Goal: Task Accomplishment & Management: Manage account settings

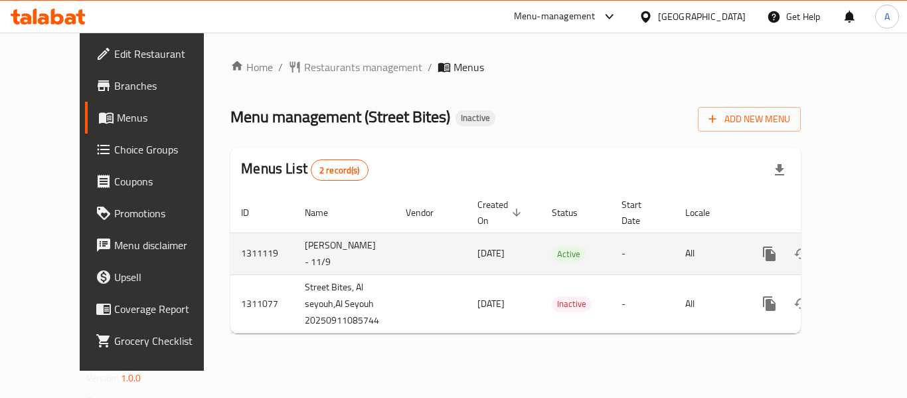
click at [857, 246] on icon "enhanced table" at bounding box center [865, 254] width 16 height 16
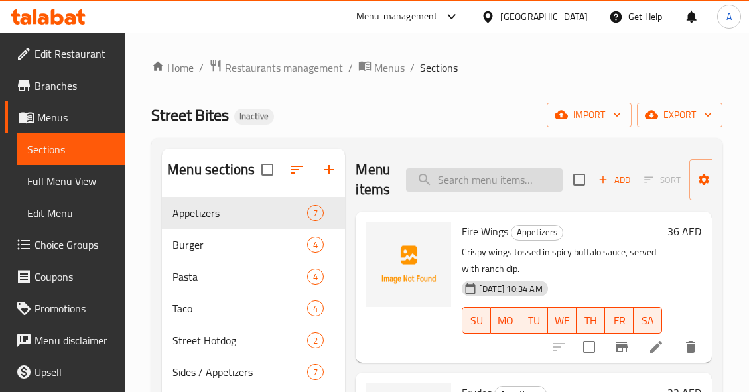
click at [500, 187] on input "search" at bounding box center [484, 180] width 157 height 23
paste input "Akkawi Cheese - Copy"
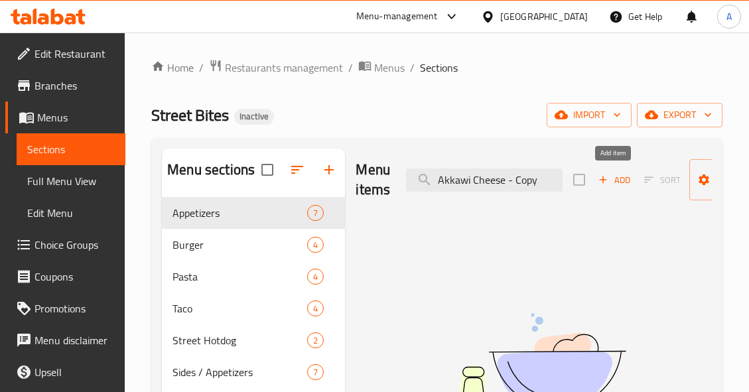
drag, startPoint x: 508, startPoint y: 178, endPoint x: 616, endPoint y: 187, distance: 108.5
click at [616, 187] on div "Menu items Akkawi Cheese - Copy Add Sort Manage items" at bounding box center [534, 180] width 356 height 63
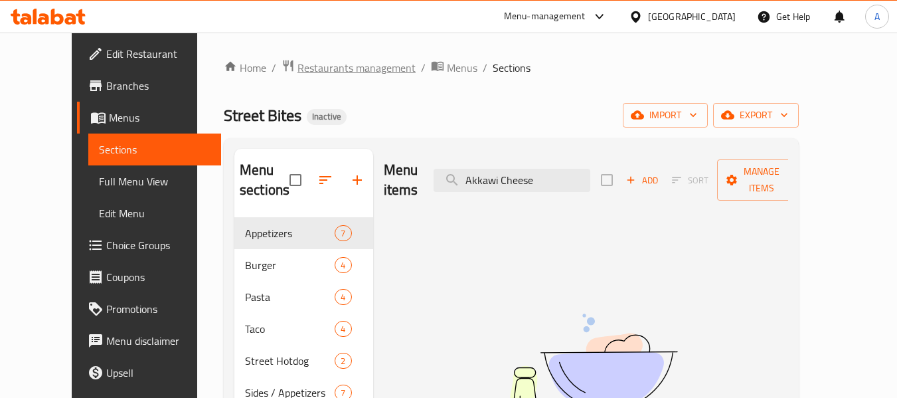
type input "Akkawi Cheese"
click at [297, 69] on span "Restaurants management" at bounding box center [356, 68] width 118 height 16
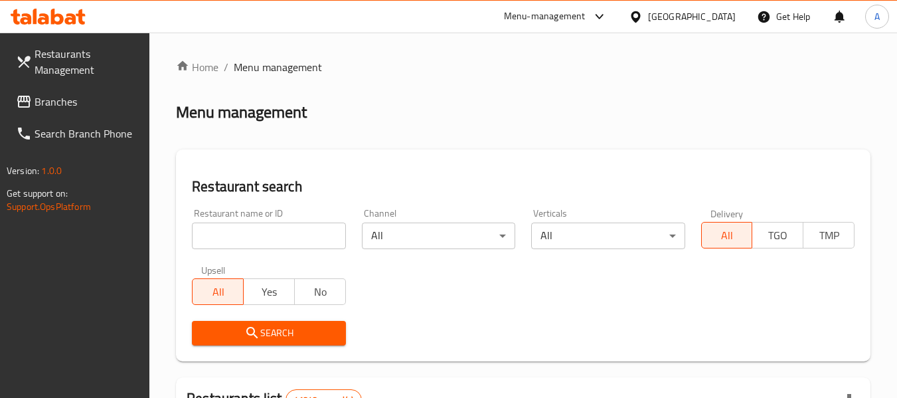
click at [72, 106] on span "Branches" at bounding box center [87, 102] width 105 height 16
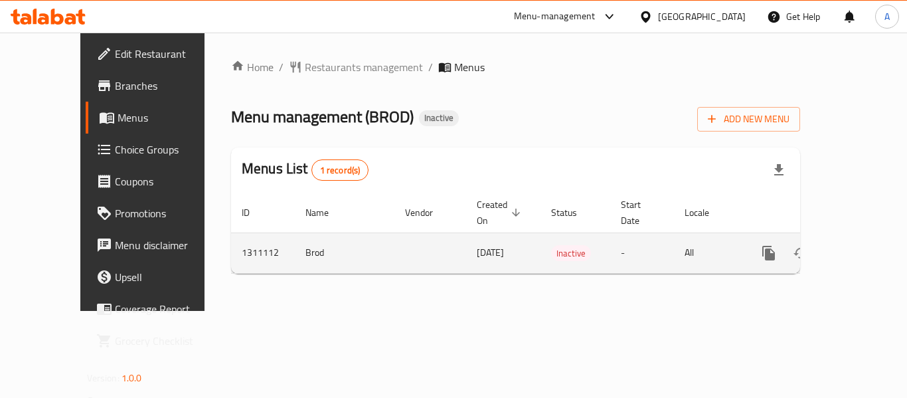
click at [856, 245] on icon "enhanced table" at bounding box center [864, 253] width 16 height 16
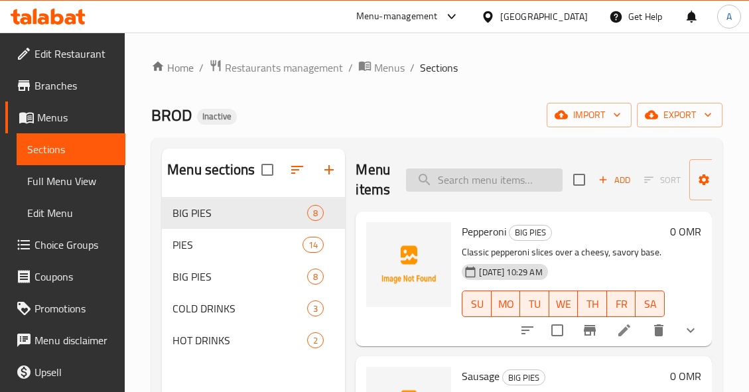
click at [512, 173] on input "search" at bounding box center [484, 180] width 157 height 23
paste input "Akkawi Cheese"
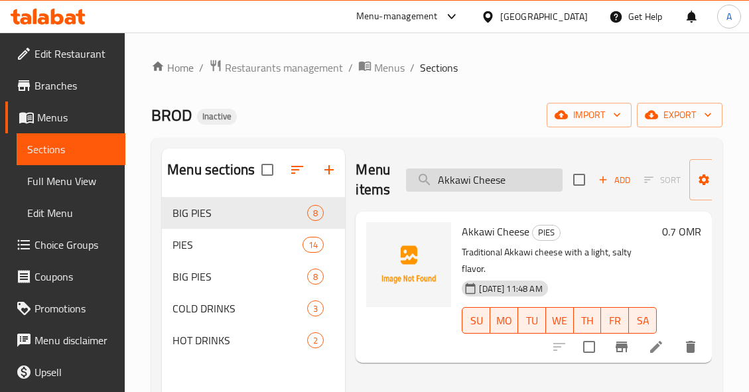
click at [528, 181] on input "Akkawi Cheese" at bounding box center [484, 180] width 157 height 23
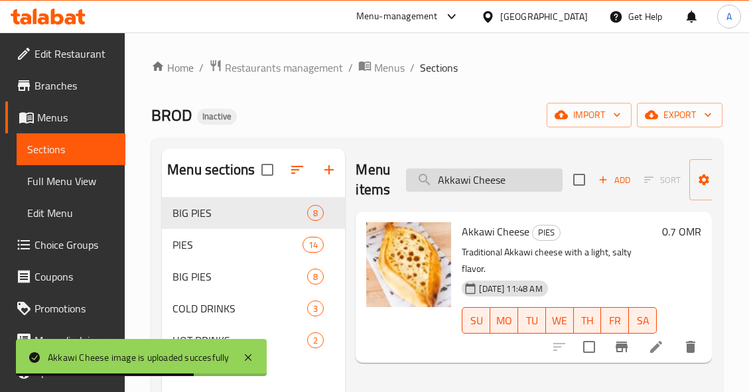
click at [522, 183] on input "Akkawi Cheese" at bounding box center [484, 180] width 157 height 23
paste input "lsi Cola"
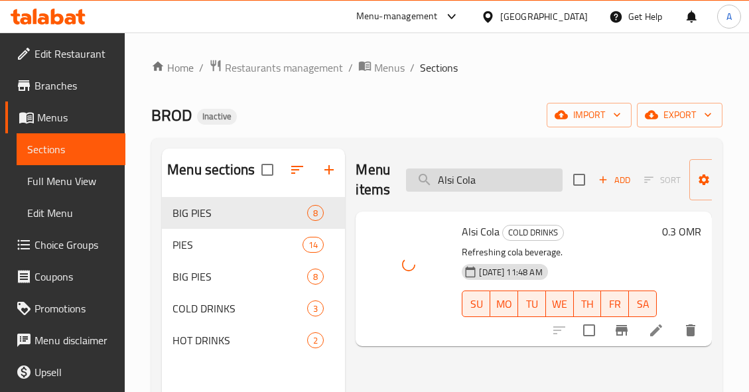
click at [530, 172] on input "Alsi Cola" at bounding box center [484, 180] width 157 height 23
paste input "Beef With Mushroom"
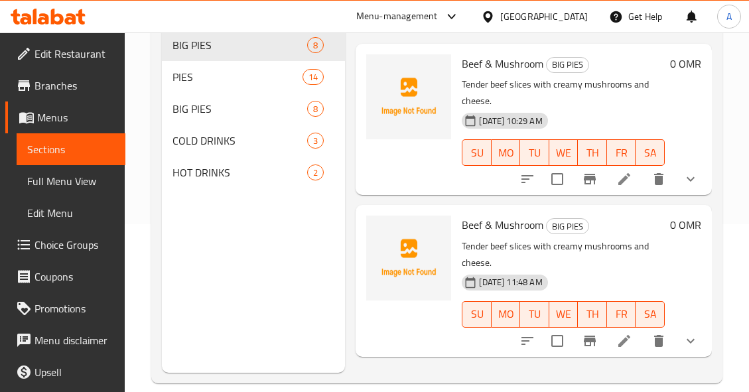
scroll to position [186, 0]
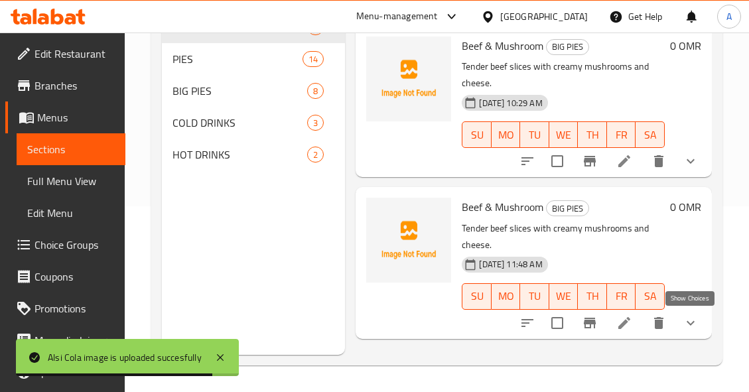
click at [684, 324] on icon "show more" at bounding box center [691, 323] width 16 height 16
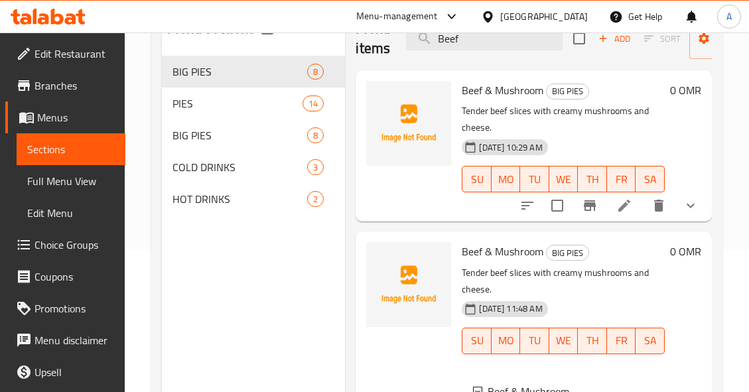
scroll to position [119, 0]
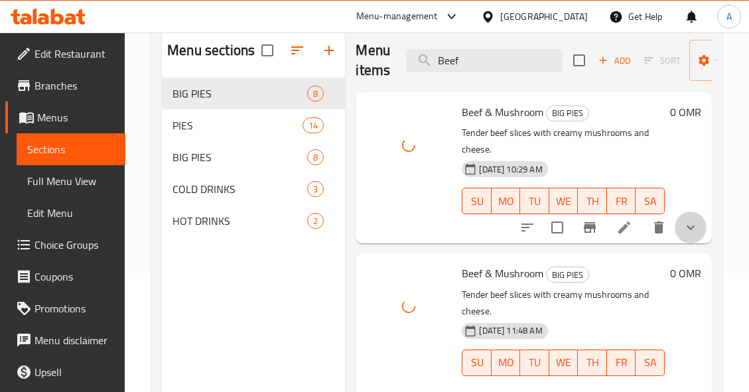
click at [678, 217] on button "show more" at bounding box center [691, 228] width 32 height 32
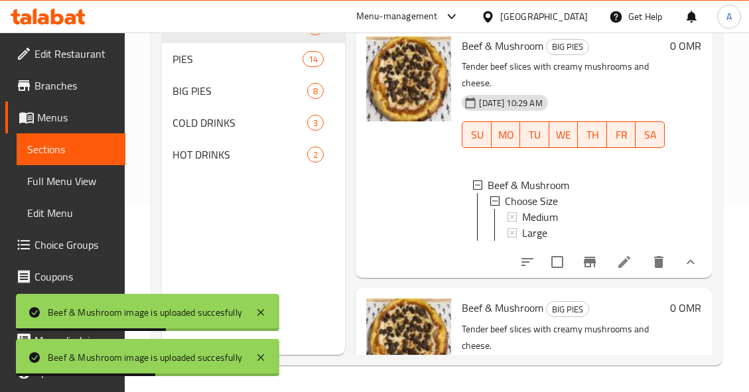
scroll to position [0, 0]
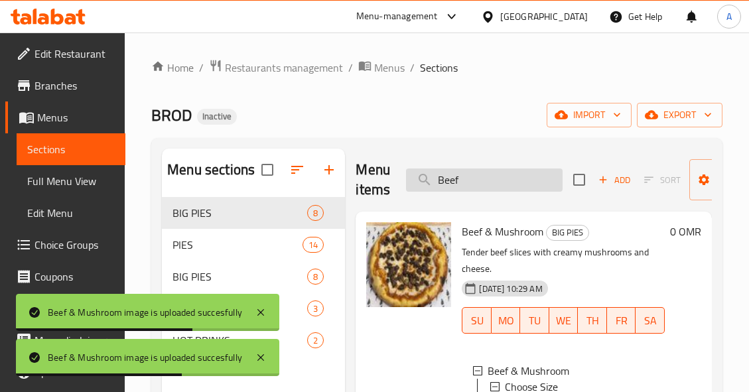
click at [509, 178] on input "Beef" at bounding box center [484, 180] width 157 height 23
paste input "lack Tea"
click at [509, 178] on input "Black Tea" at bounding box center [484, 180] width 157 height 23
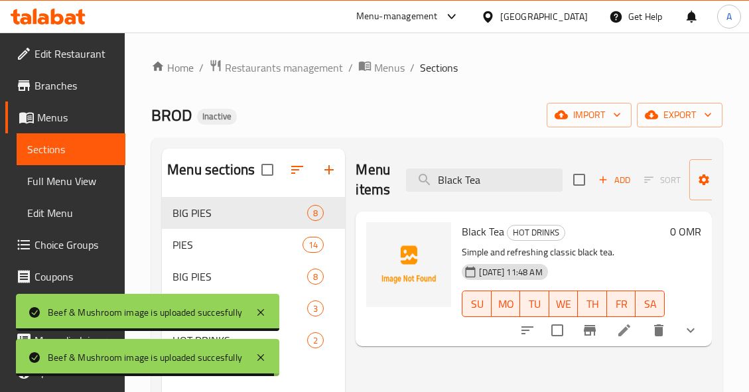
type input "Black Tea"
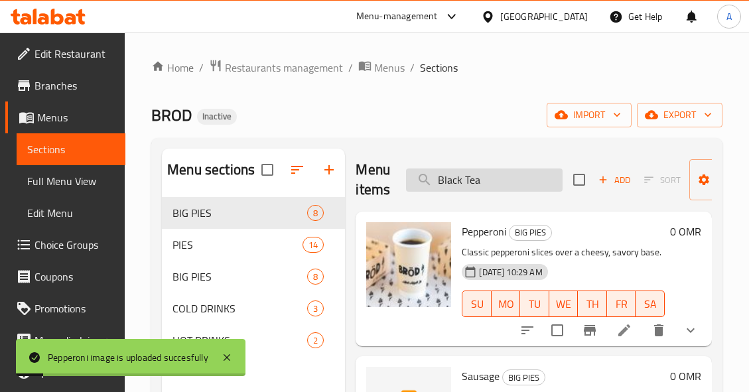
click at [532, 175] on input "Black Tea" at bounding box center [484, 180] width 157 height 23
click at [539, 173] on input "search" at bounding box center [484, 180] width 157 height 23
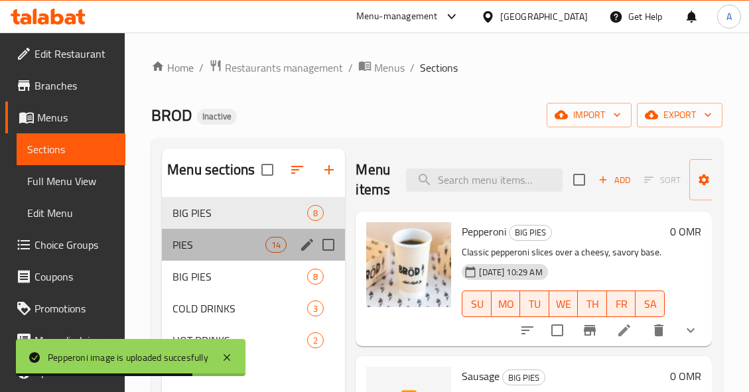
click at [289, 241] on div "PIES 14" at bounding box center [253, 245] width 183 height 32
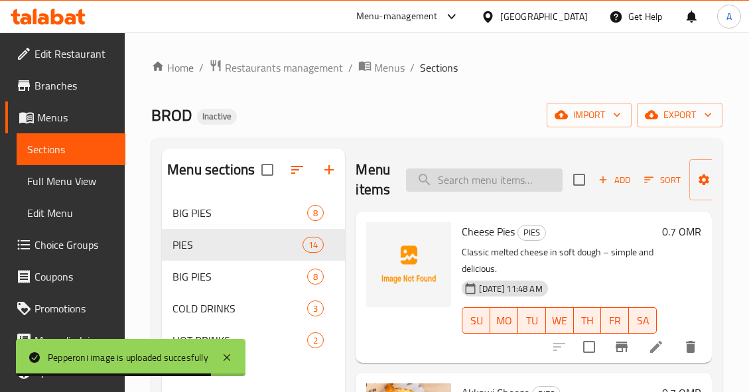
click at [508, 173] on input "search" at bounding box center [484, 180] width 157 height 23
paste input "Black Tea"
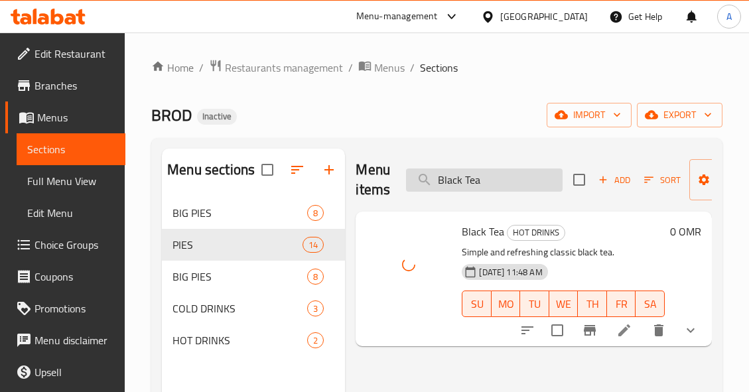
click at [509, 183] on input "Black Tea" at bounding box center [484, 180] width 157 height 23
paste input "Cheese & Honey"
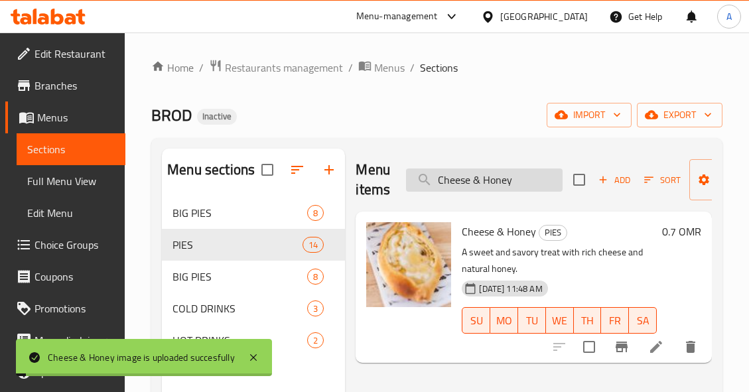
click at [542, 179] on input "Cheese & Honey" at bounding box center [484, 180] width 157 height 23
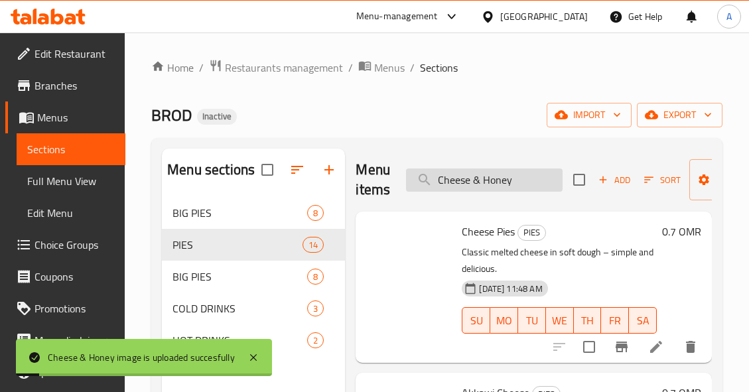
click at [542, 179] on input "Cheese & Honey" at bounding box center [484, 180] width 157 height 23
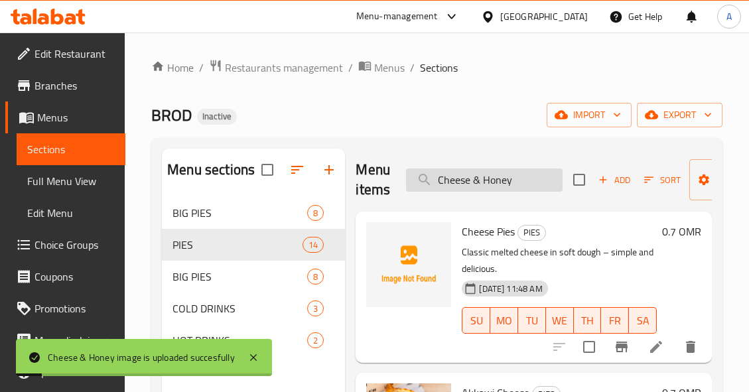
paste input "Oman Chips"
click at [542, 179] on input "Cheese & Honey" at bounding box center [484, 180] width 157 height 23
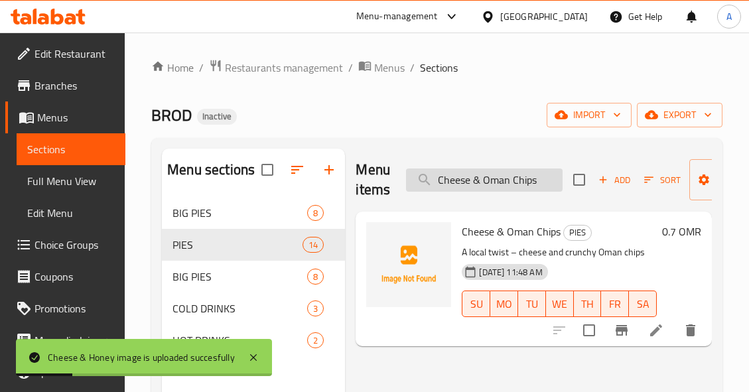
click at [542, 179] on input "Cheese & Oman Chips" at bounding box center [484, 180] width 157 height 23
paste input "search"
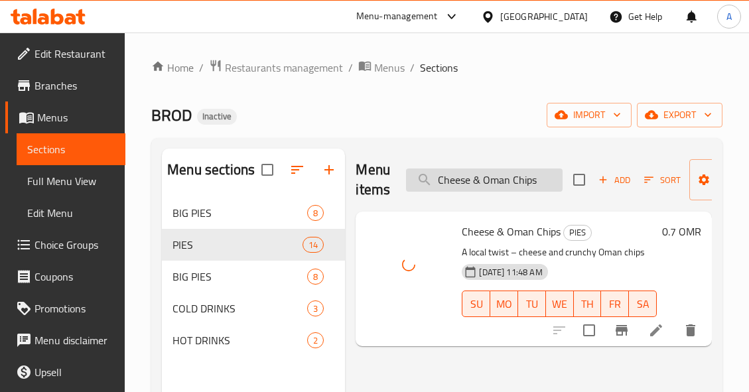
click at [530, 179] on input "Cheese & Oman Chips" at bounding box center [484, 180] width 157 height 23
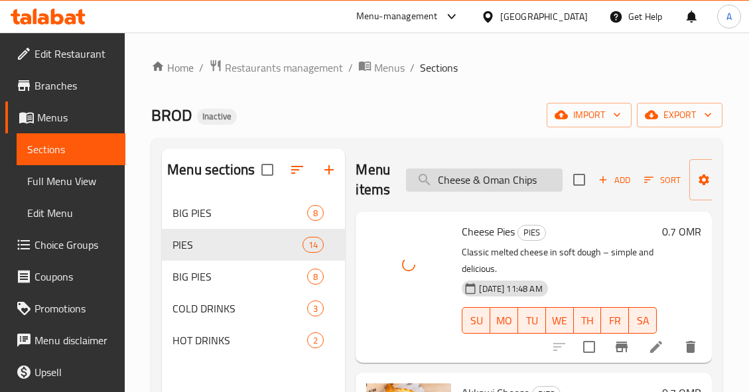
click at [539, 187] on input "Cheese & Oman Chips" at bounding box center [484, 180] width 157 height 23
paste input "ocolate"
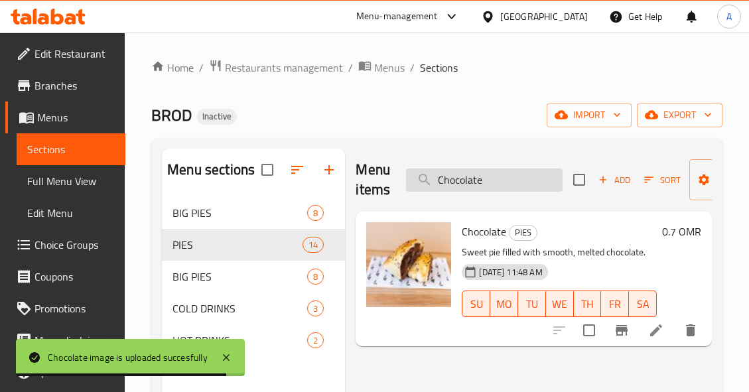
click at [523, 179] on input "Chocolate" at bounding box center [484, 180] width 157 height 23
paste input "Fajita Chicken"
click at [523, 179] on input "Fajita Chicken" at bounding box center [484, 180] width 157 height 23
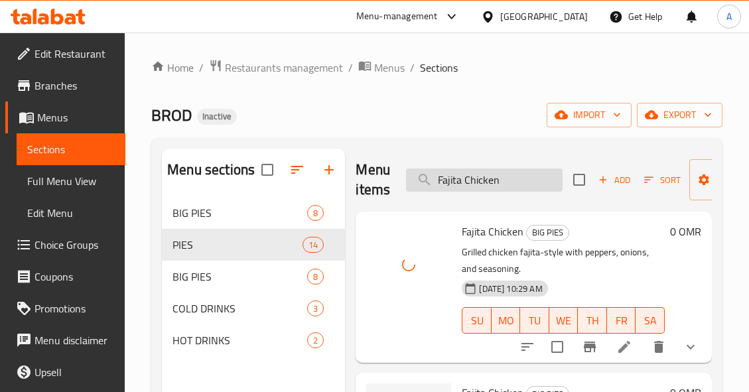
click at [533, 178] on input "Fajita Chicken" at bounding box center [484, 180] width 157 height 23
paste input "eta"
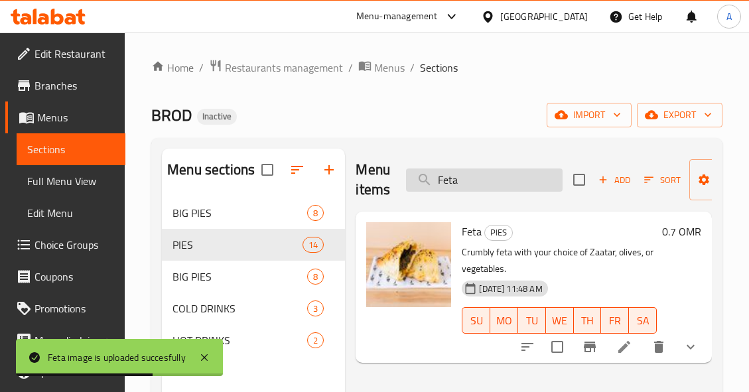
click at [523, 173] on input "Feta" at bounding box center [484, 180] width 157 height 23
paste input "Karak Te"
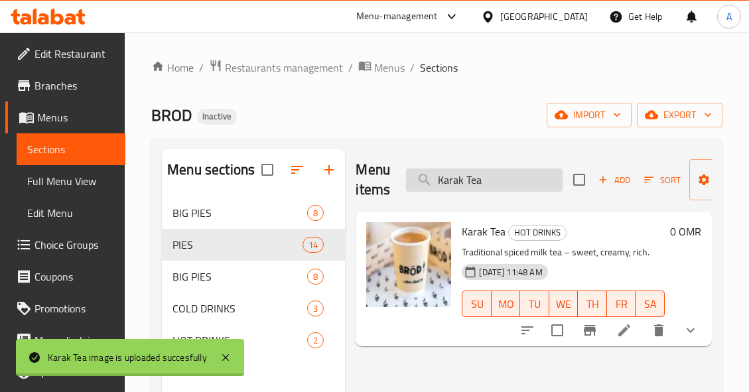
click at [546, 184] on input "Karak Tea" at bounding box center [484, 180] width 157 height 23
paste input "Labneh"
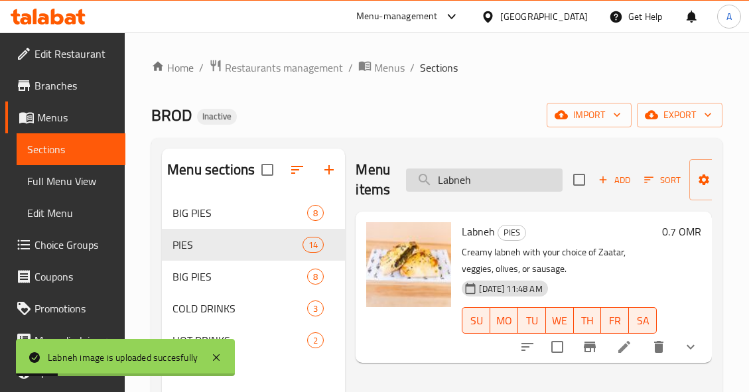
click at [554, 181] on input "Labneh" at bounding box center [484, 180] width 157 height 23
paste input "Margherita"
click at [554, 181] on input "Margherita" at bounding box center [484, 180] width 157 height 23
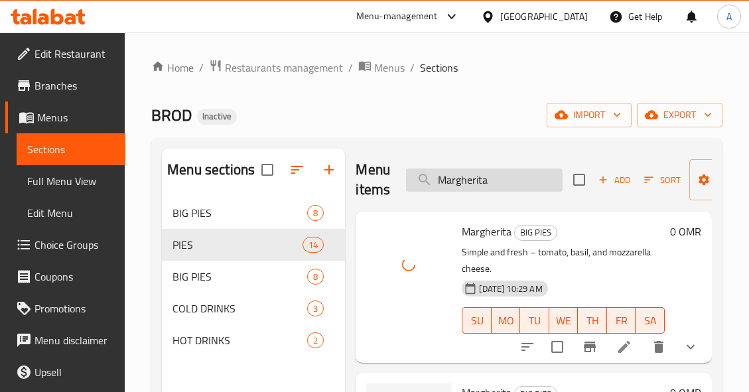
click at [518, 169] on input "Margherita" at bounding box center [484, 180] width 157 height 23
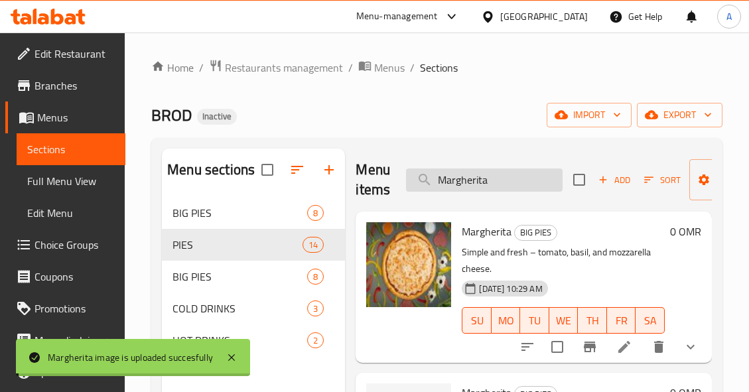
paste input "eat"
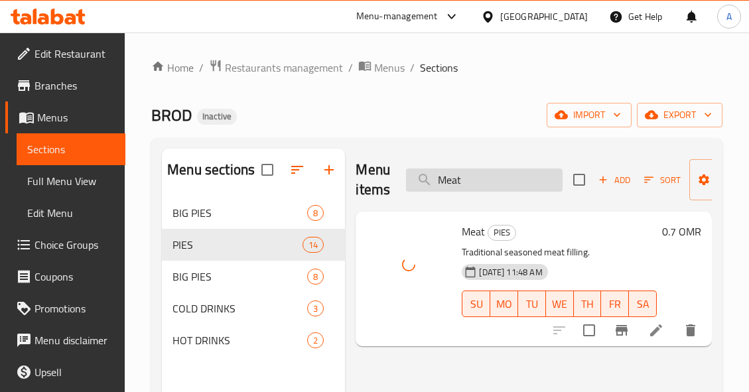
click at [489, 171] on input "Meat" at bounding box center [484, 180] width 157 height 23
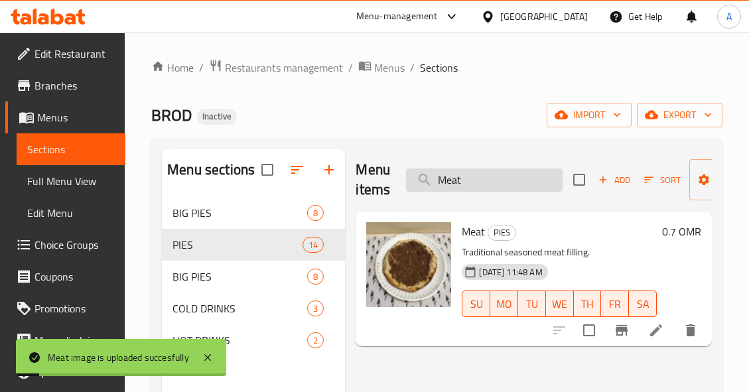
paste input "xicano"
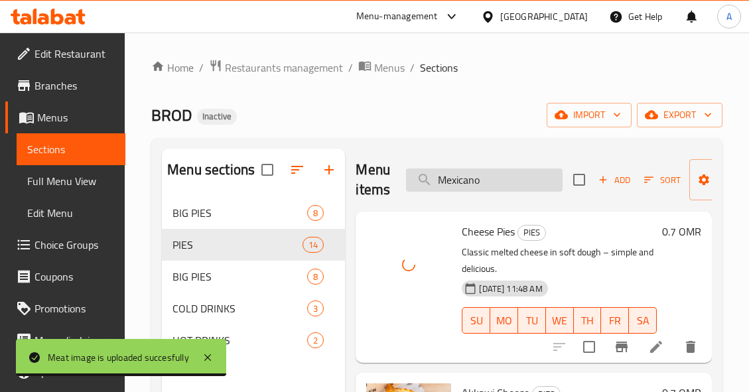
click at [540, 181] on input "Mexicano" at bounding box center [484, 180] width 157 height 23
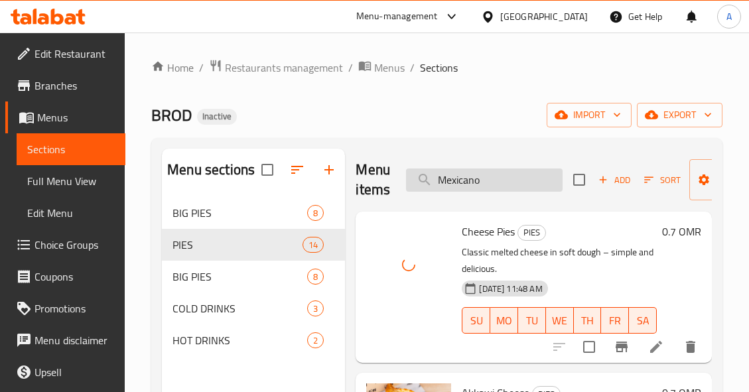
paste input "ix Cheese"
click at [540, 181] on input "Mexicano" at bounding box center [484, 180] width 157 height 23
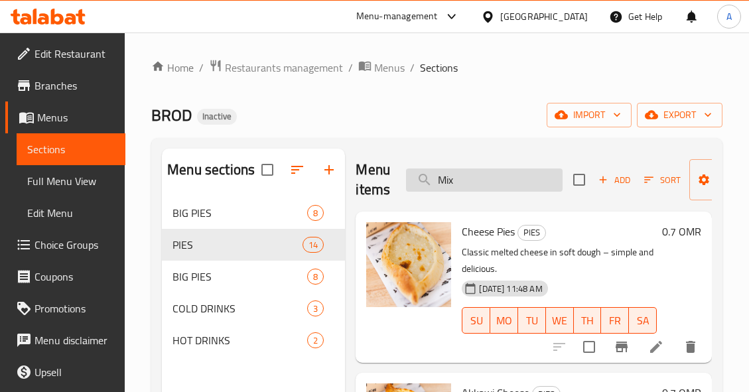
click at [511, 181] on input "Mix" at bounding box center [484, 180] width 157 height 23
paste input "Stream Dew"
click at [511, 181] on input "Stream Dew" at bounding box center [484, 180] width 157 height 23
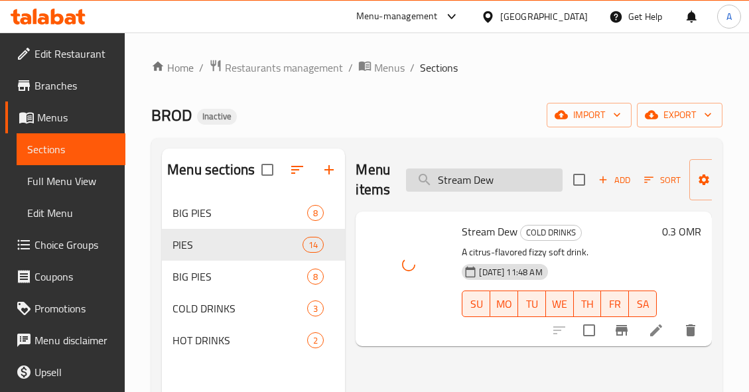
click at [511, 188] on input "Stream Dew" at bounding box center [484, 180] width 157 height 23
paste input "Vegetable"
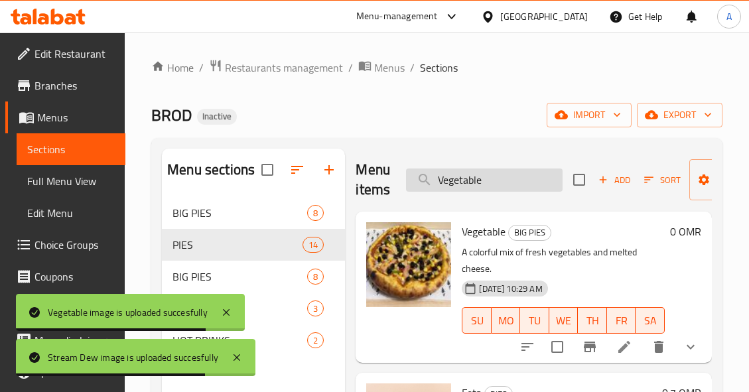
click at [488, 179] on input "Vegetable" at bounding box center [484, 180] width 157 height 23
paste input "Water"
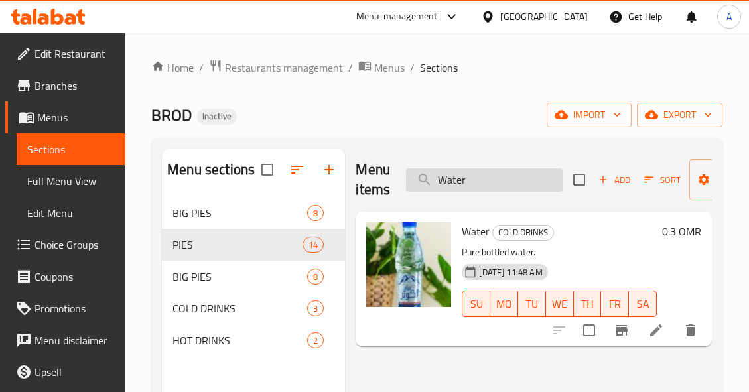
click at [506, 172] on input "Water" at bounding box center [484, 180] width 157 height 23
paste input "Zaata"
click at [506, 172] on input "Zaatar" at bounding box center [484, 180] width 157 height 23
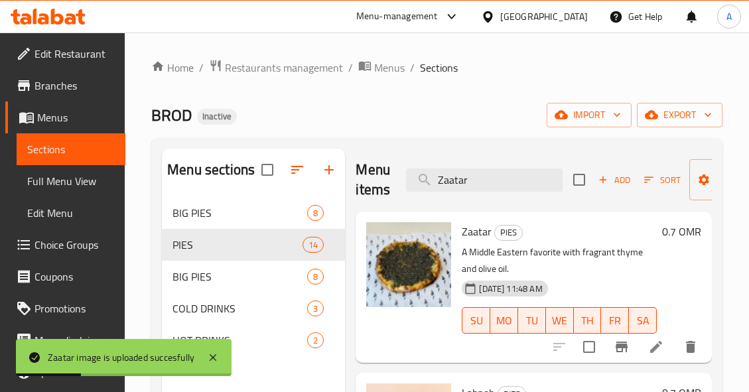
drag, startPoint x: 495, startPoint y: 200, endPoint x: 506, endPoint y: 192, distance: 14.7
click at [495, 200] on div "Menu items Zaatar Add Sort Manage items" at bounding box center [534, 180] width 356 height 63
click at [511, 188] on input "Zaatar" at bounding box center [484, 180] width 157 height 23
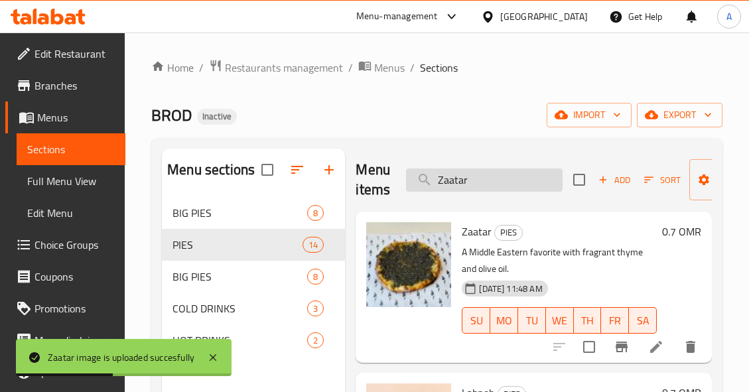
paste input "Mix Pies Box"
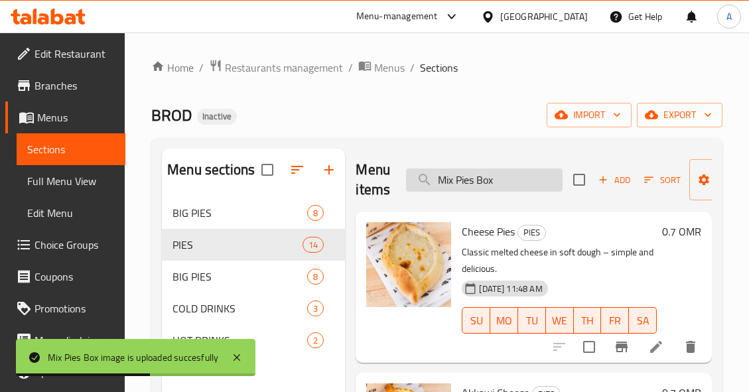
click at [530, 169] on input "Mix Pies Box" at bounding box center [484, 180] width 157 height 23
paste input "Pizza Pepperoni"
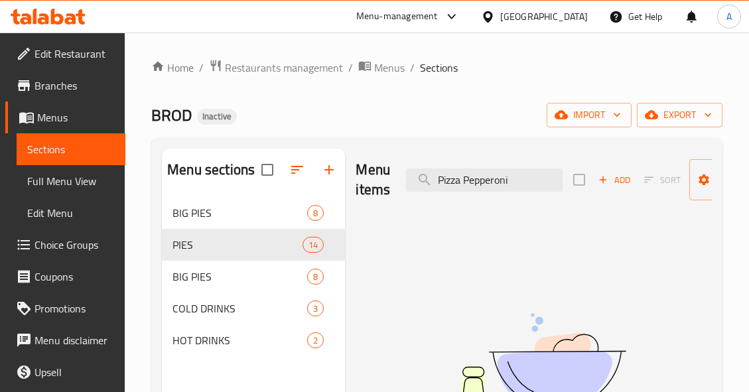
drag, startPoint x: 464, startPoint y: 179, endPoint x: 389, endPoint y: 182, distance: 75.1
click at [392, 183] on div "Menu items Pizza Pepperoni Add Sort Manage items" at bounding box center [534, 180] width 356 height 63
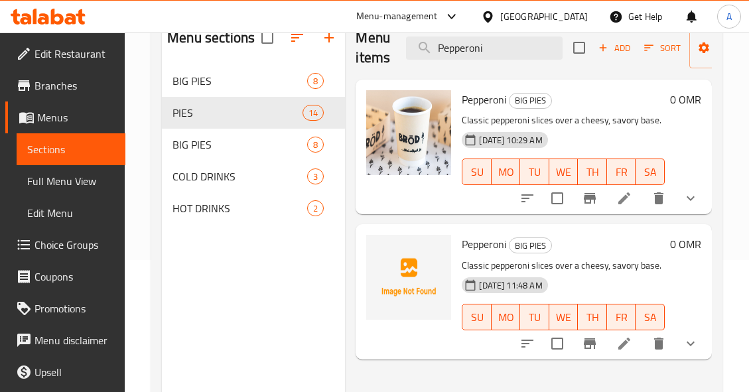
scroll to position [133, 0]
type input "Pepperoni"
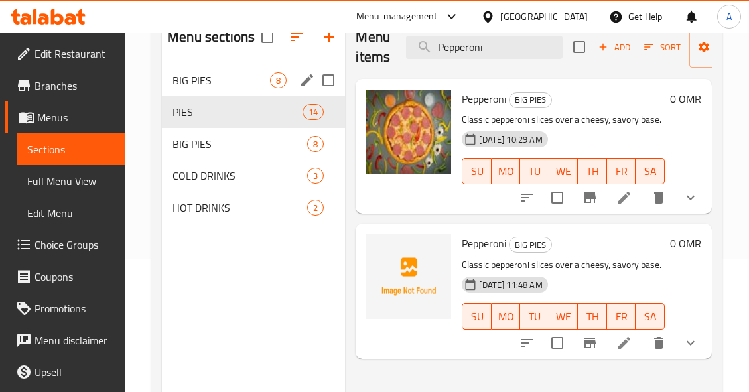
click at [278, 84] on span "8" at bounding box center [278, 80] width 15 height 13
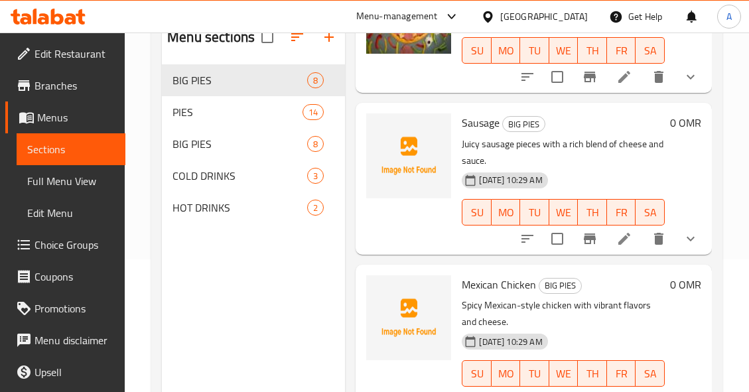
scroll to position [133, 0]
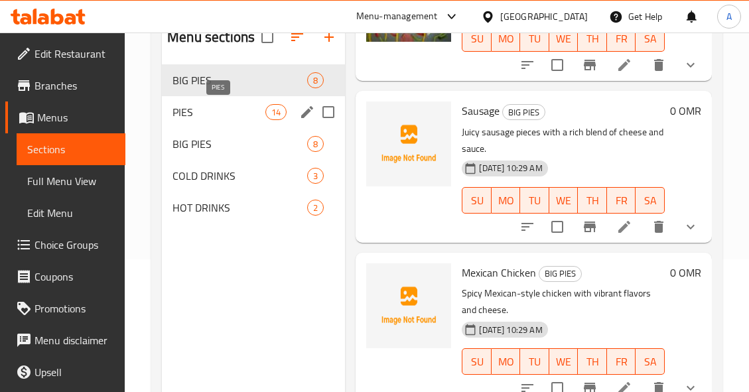
click at [218, 117] on span "PIES" at bounding box center [219, 112] width 93 height 16
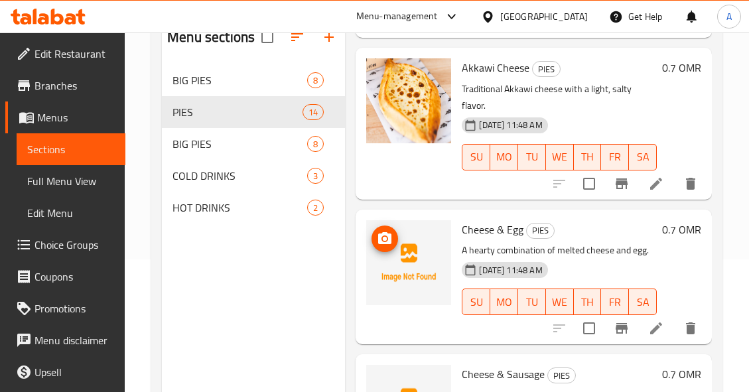
scroll to position [332, 0]
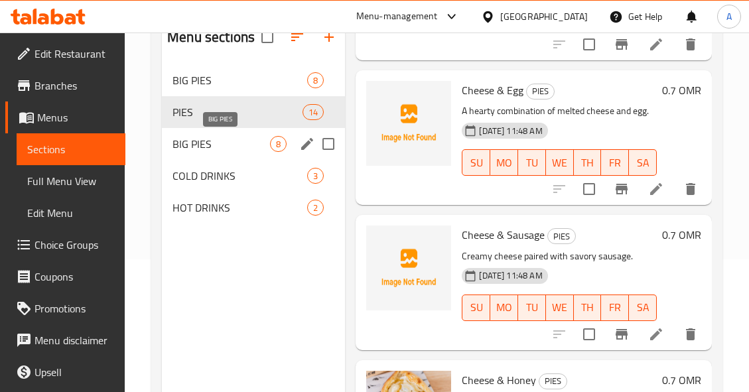
click at [220, 139] on span "BIG PIES" at bounding box center [222, 144] width 98 height 16
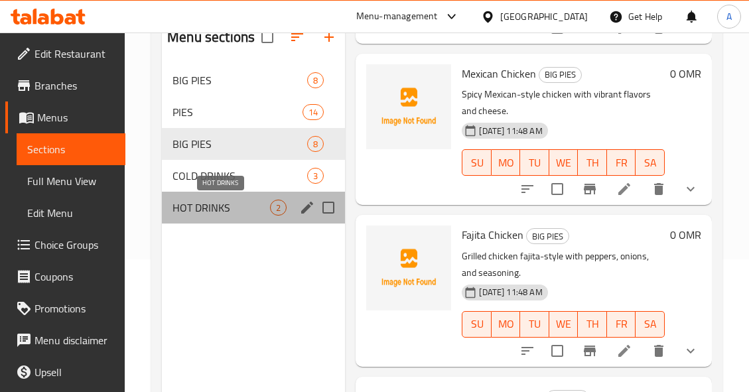
click at [244, 208] on span "HOT DRINKS" at bounding box center [222, 208] width 98 height 16
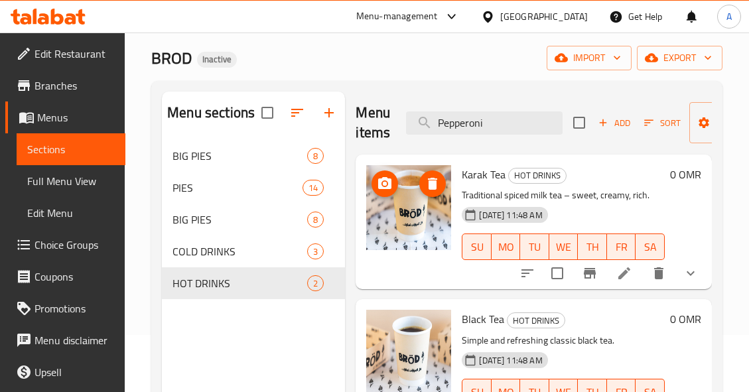
scroll to position [53, 0]
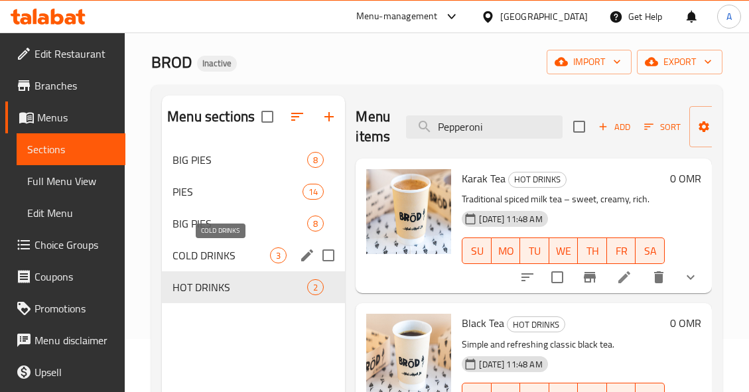
click at [220, 248] on span "COLD DRINKS" at bounding box center [222, 256] width 98 height 16
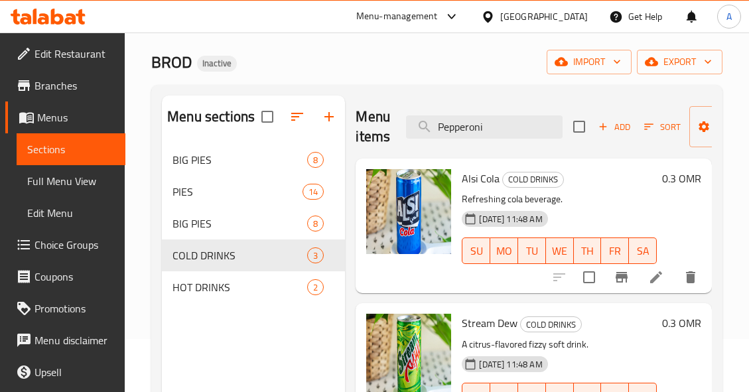
scroll to position [106, 0]
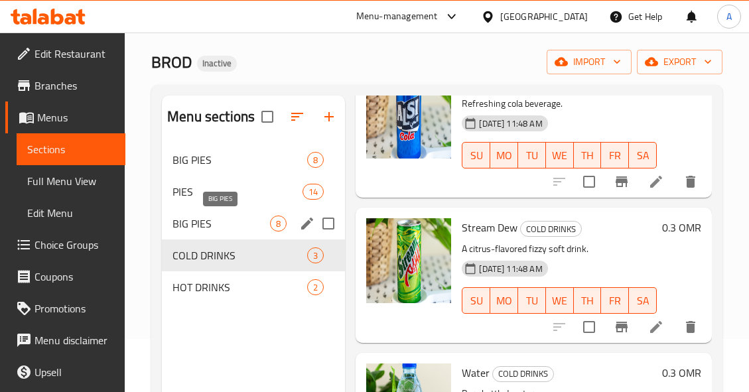
click at [234, 226] on span "BIG PIES" at bounding box center [222, 224] width 98 height 16
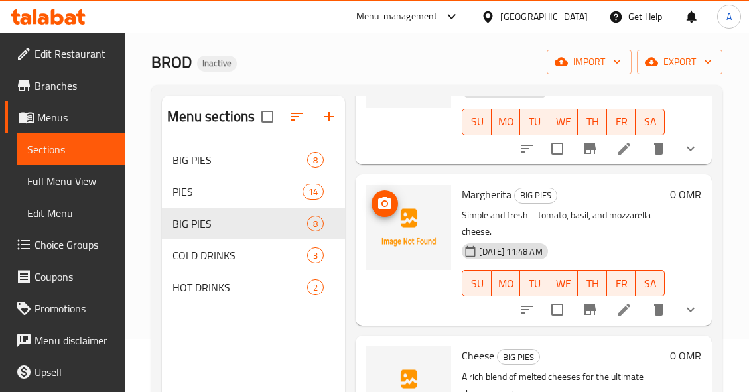
scroll to position [186, 0]
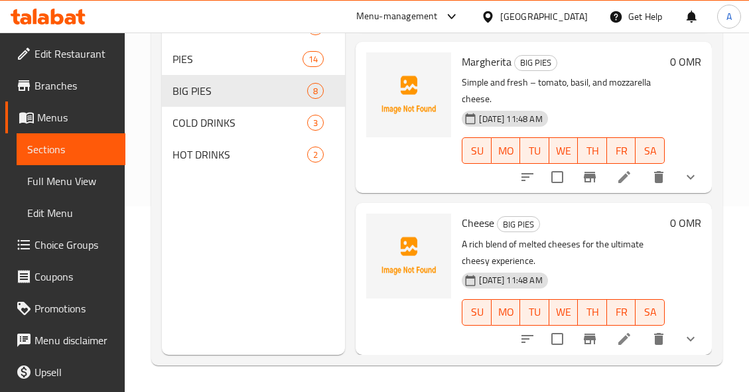
click at [600, 52] on h6 "Margherita BIG PIES" at bounding box center [563, 61] width 203 height 19
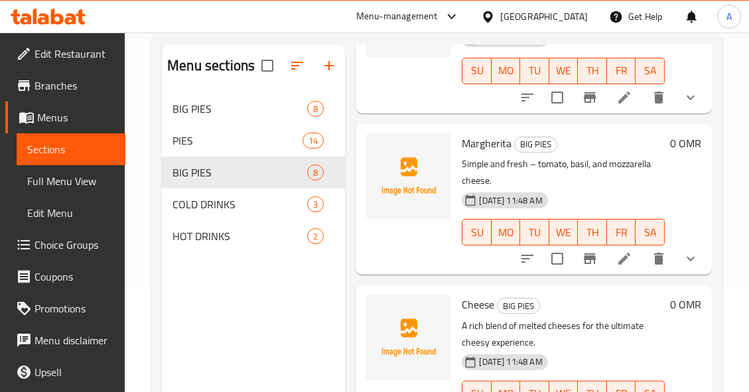
scroll to position [53, 0]
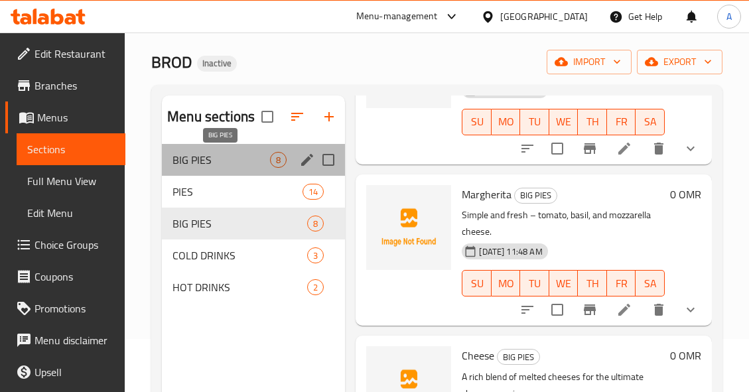
click at [254, 153] on span "BIG PIES" at bounding box center [222, 160] width 98 height 16
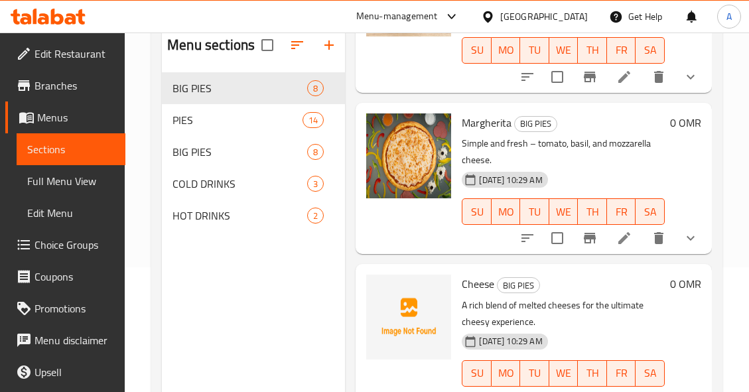
scroll to position [53, 0]
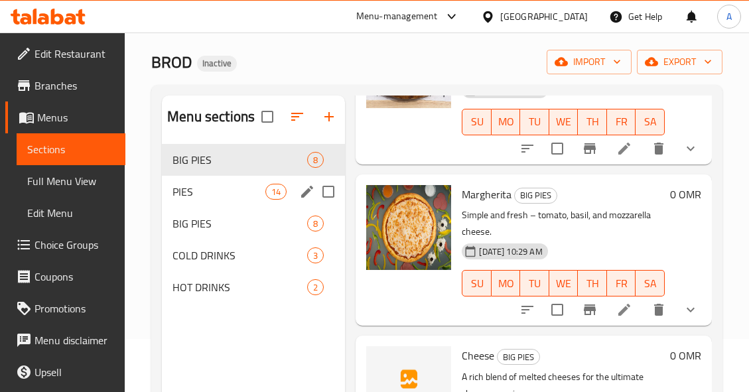
click at [237, 191] on span "PIES" at bounding box center [219, 192] width 93 height 16
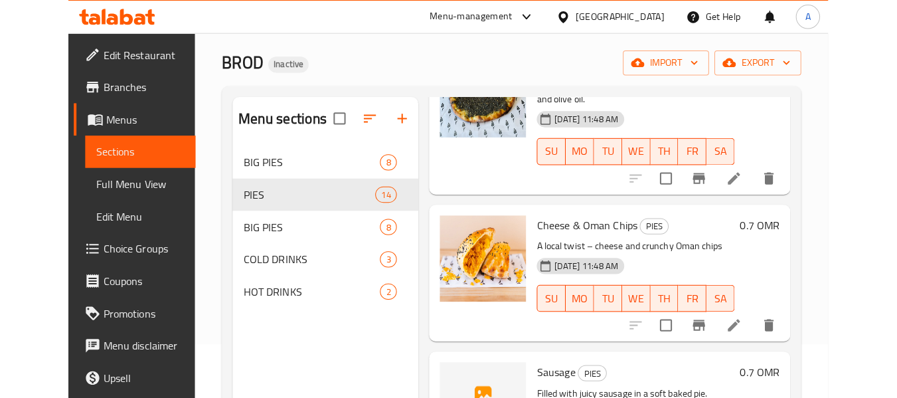
scroll to position [764, 0]
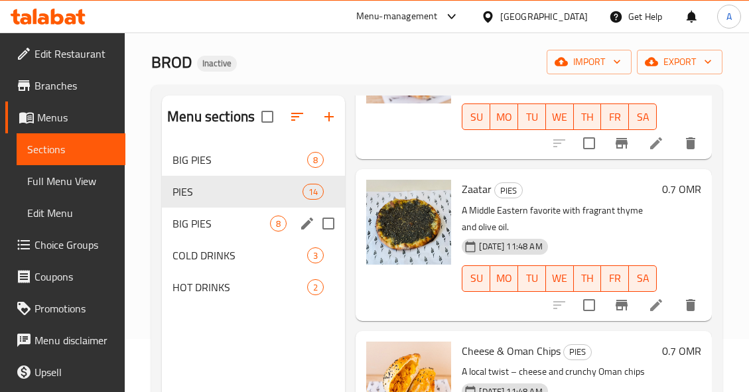
click at [229, 222] on span "BIG PIES" at bounding box center [222, 224] width 98 height 16
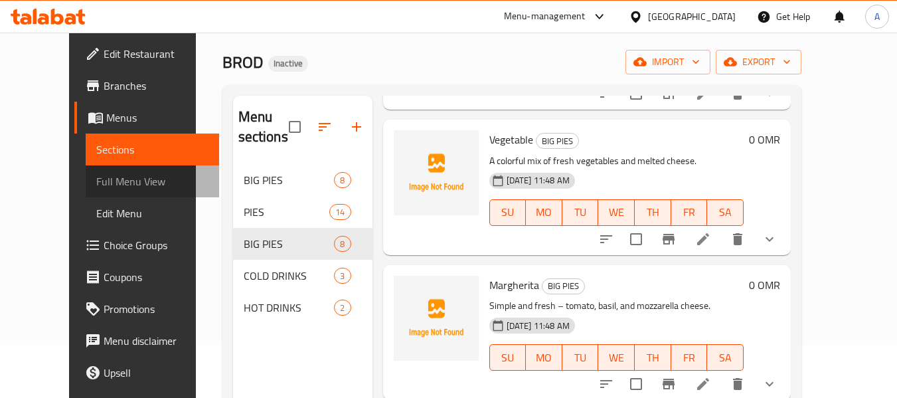
click at [96, 173] on span "Full Menu View" at bounding box center [152, 181] width 112 height 16
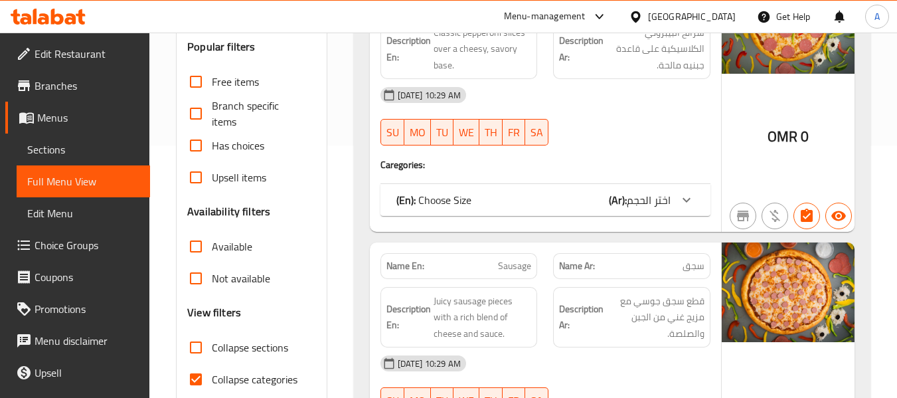
scroll to position [385, 0]
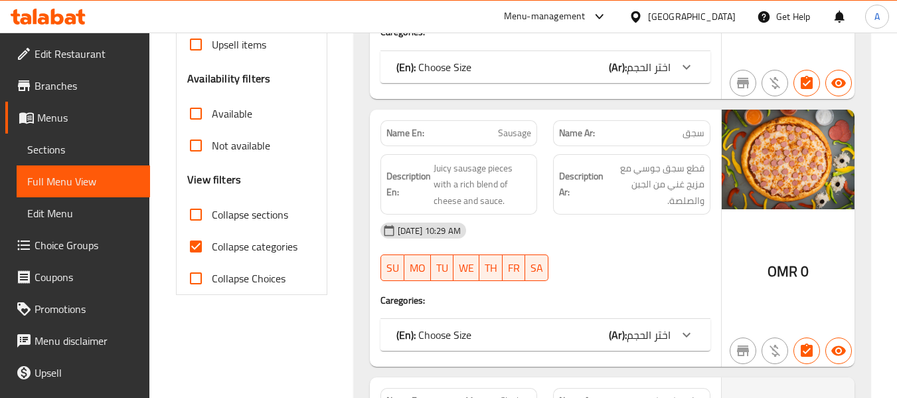
click at [200, 246] on input "Collapse categories" at bounding box center [196, 246] width 32 height 32
checkbox input "false"
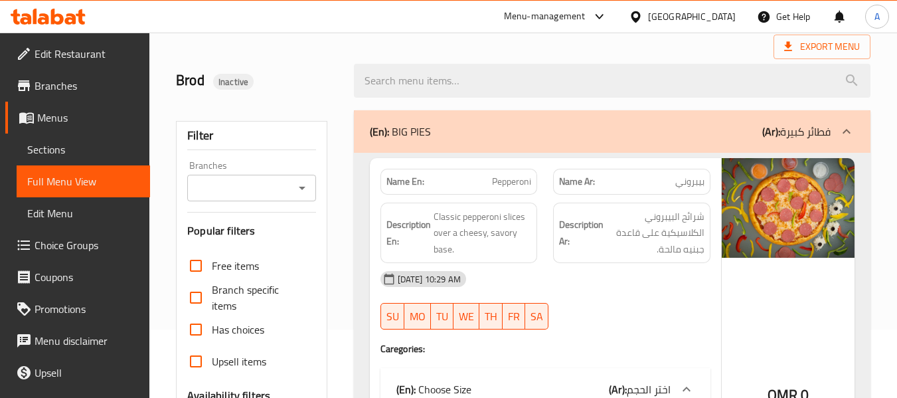
scroll to position [0, 0]
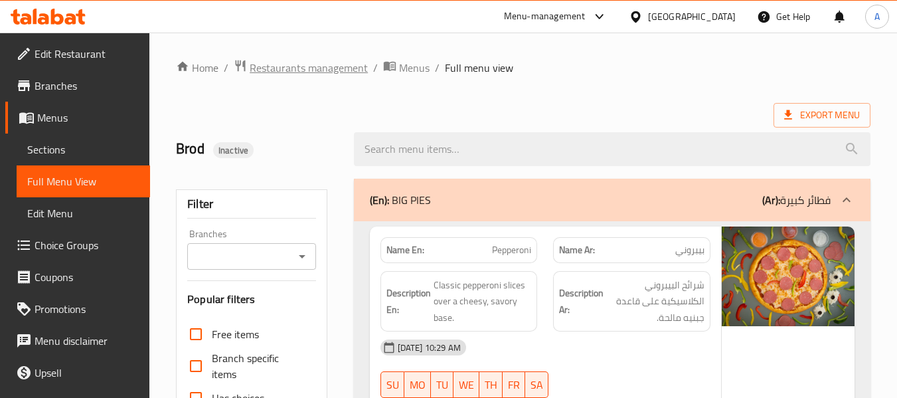
click at [327, 62] on span "Restaurants management" at bounding box center [309, 68] width 118 height 16
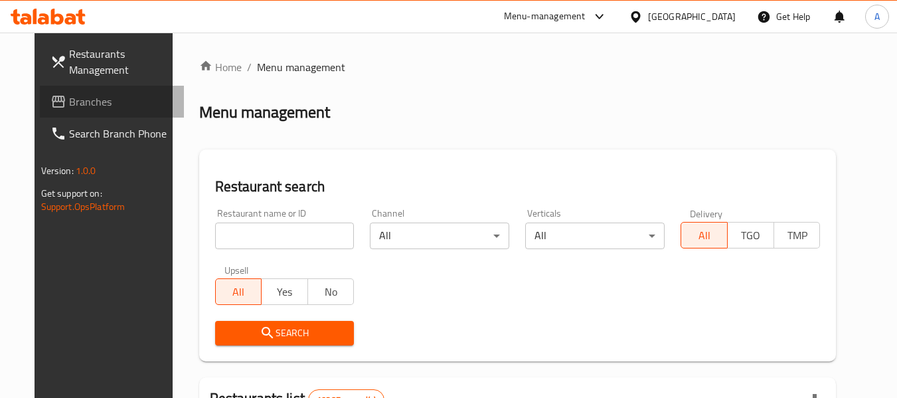
click at [88, 100] on span "Branches" at bounding box center [121, 102] width 105 height 16
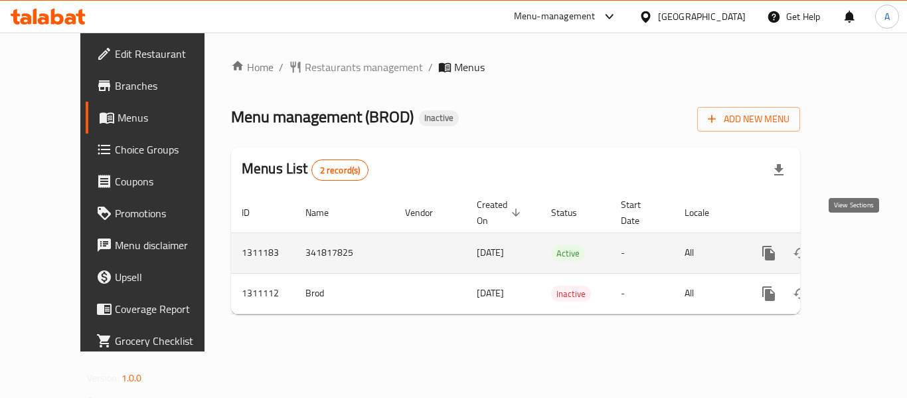
click at [861, 245] on icon "enhanced table" at bounding box center [864, 253] width 16 height 16
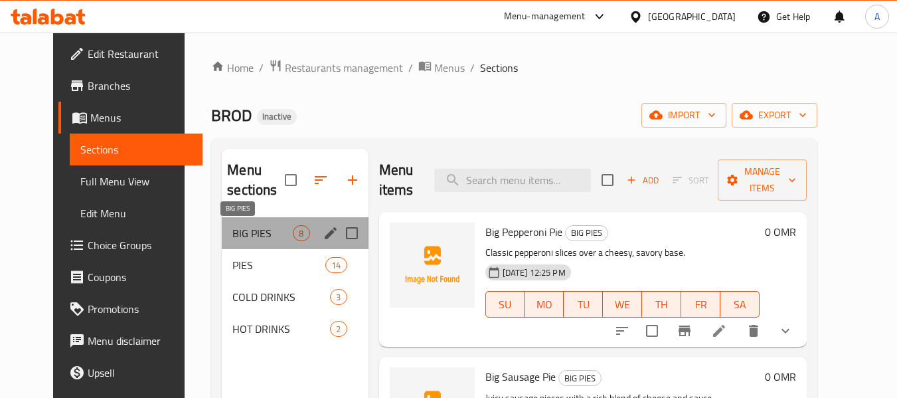
click at [236, 238] on span "BIG PIES" at bounding box center [262, 233] width 60 height 16
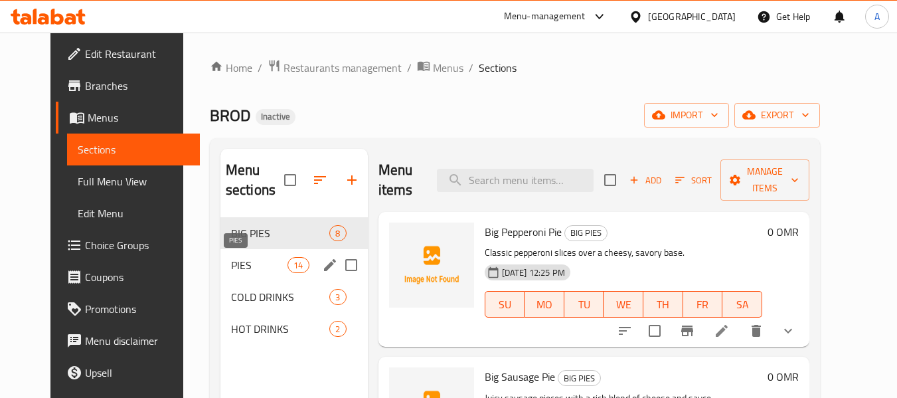
click at [231, 265] on span "PIES" at bounding box center [259, 265] width 56 height 16
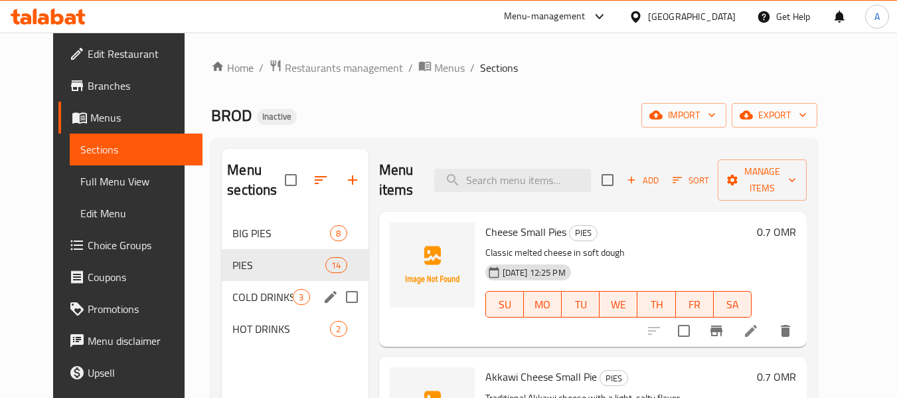
click at [242, 287] on div "COLD DRINKS 3" at bounding box center [295, 297] width 146 height 32
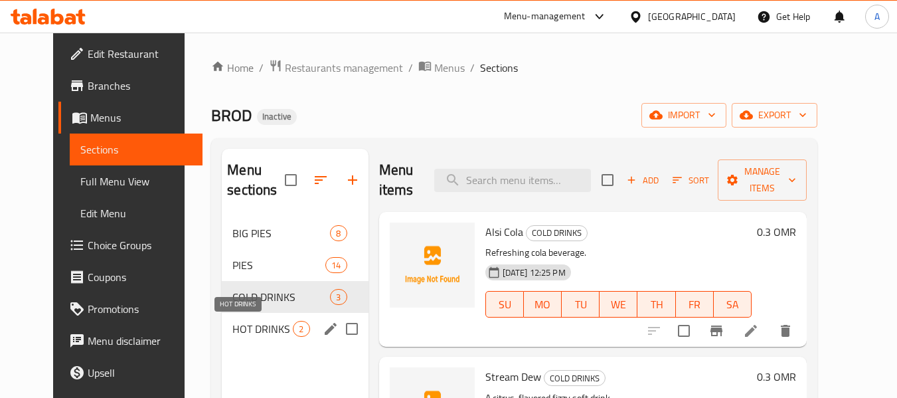
click at [242, 321] on span "HOT DRINKS" at bounding box center [262, 329] width 60 height 16
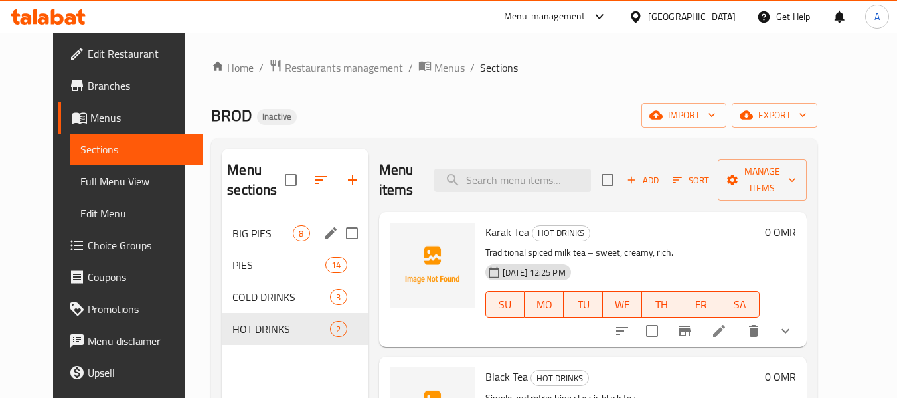
click at [232, 235] on span "BIG PIES" at bounding box center [262, 233] width 60 height 16
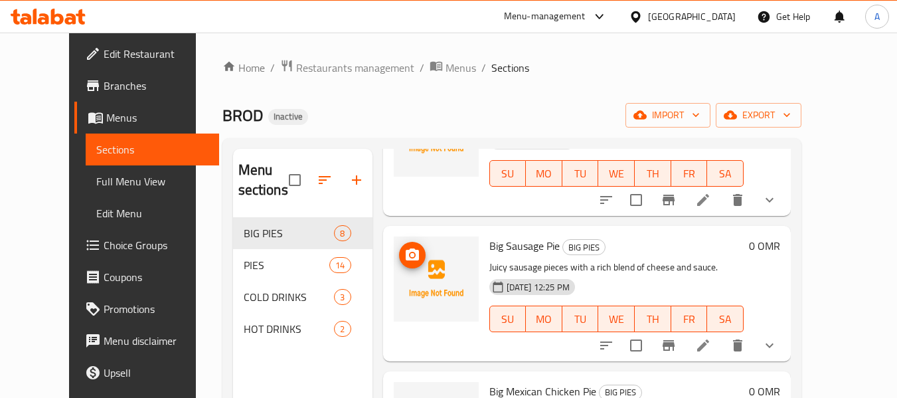
scroll to position [199, 0]
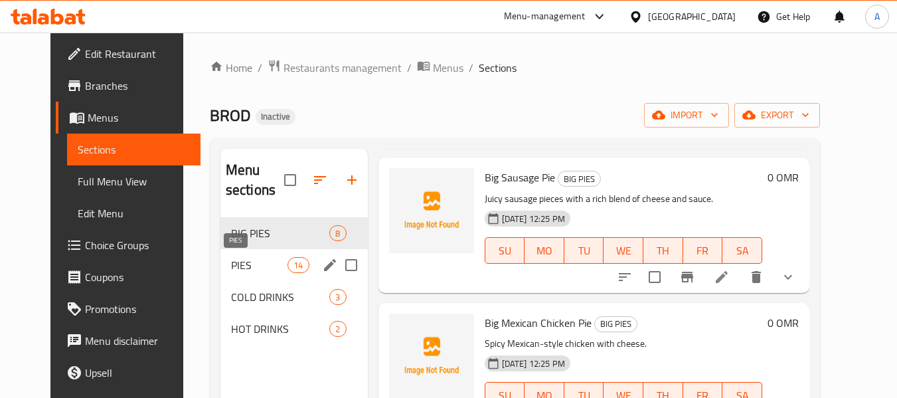
click at [254, 264] on span "PIES" at bounding box center [259, 265] width 56 height 16
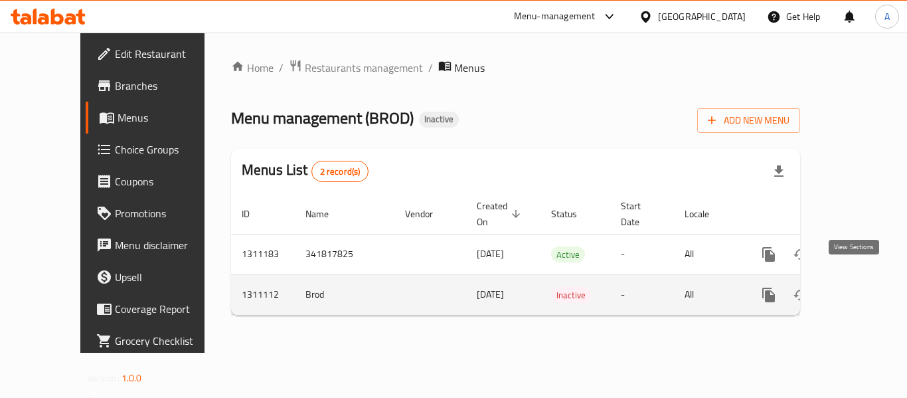
click at [856, 287] on icon "enhanced table" at bounding box center [864, 295] width 16 height 16
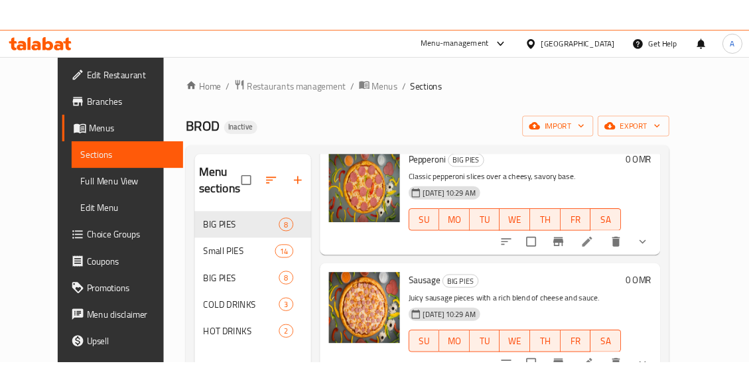
scroll to position [66, 0]
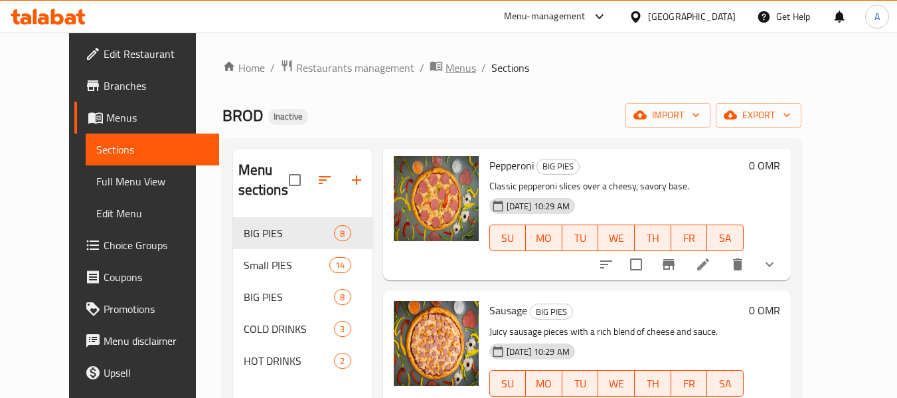
click at [445, 68] on span "Menus" at bounding box center [460, 68] width 31 height 16
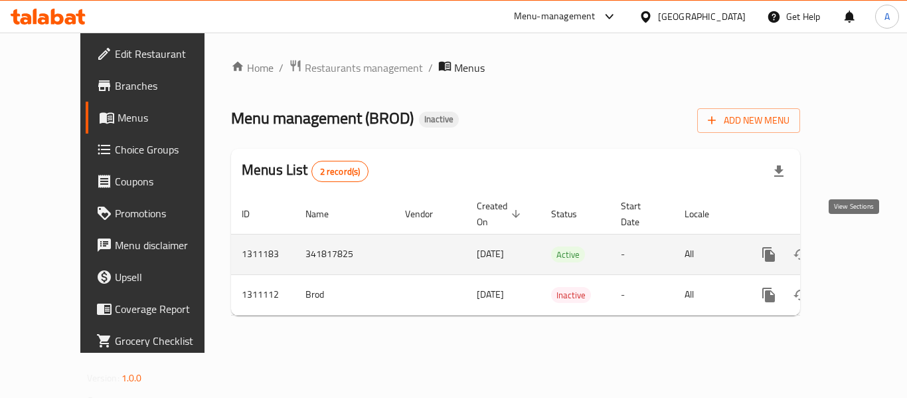
click at [862, 241] on link "enhanced table" at bounding box center [864, 254] width 32 height 32
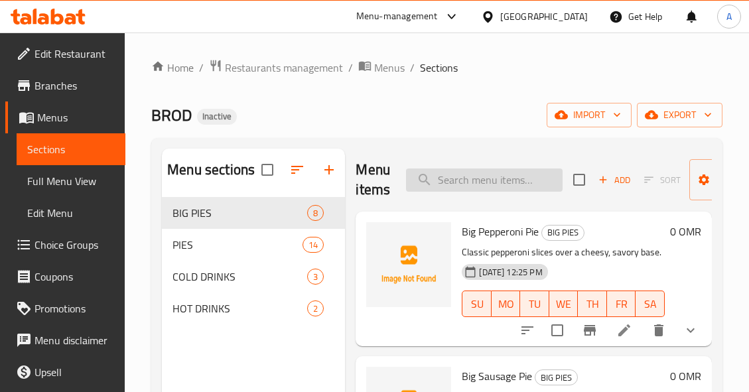
click at [464, 185] on input "search" at bounding box center [484, 180] width 157 height 23
paste input "Akkawi Cheese"
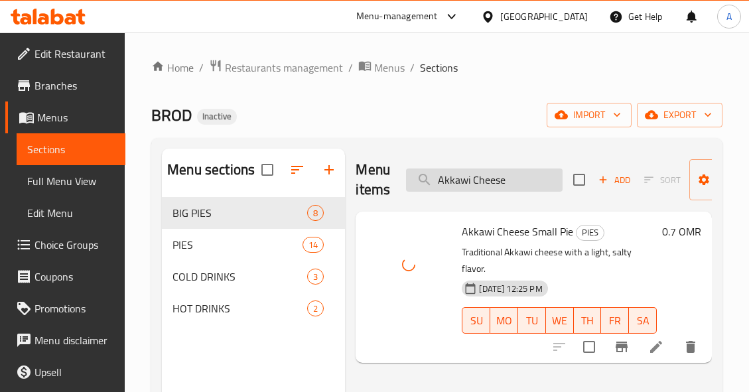
click at [528, 188] on input "Akkawi Cheese" at bounding box center [484, 180] width 157 height 23
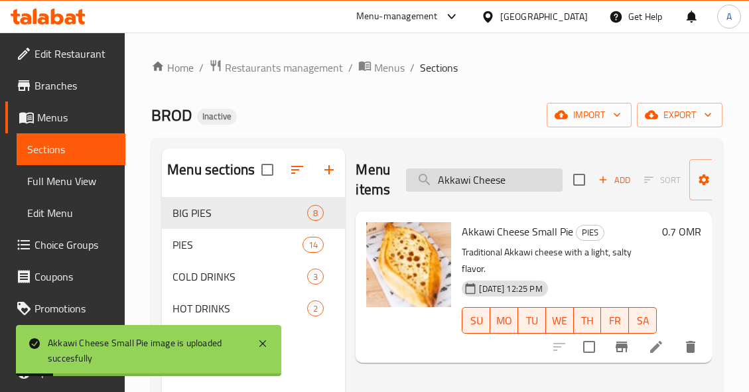
paste input "lsi Cola"
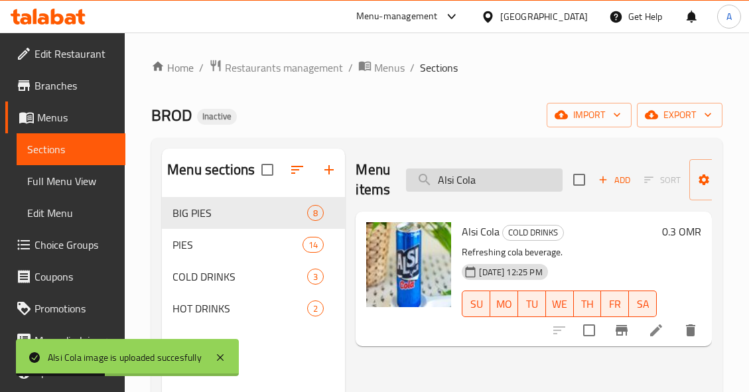
click at [499, 179] on input "Alsi Cola" at bounding box center [484, 180] width 157 height 23
paste input "Beef With Mushroom"
click at [499, 179] on input "Beef With Mushroom" at bounding box center [484, 180] width 157 height 23
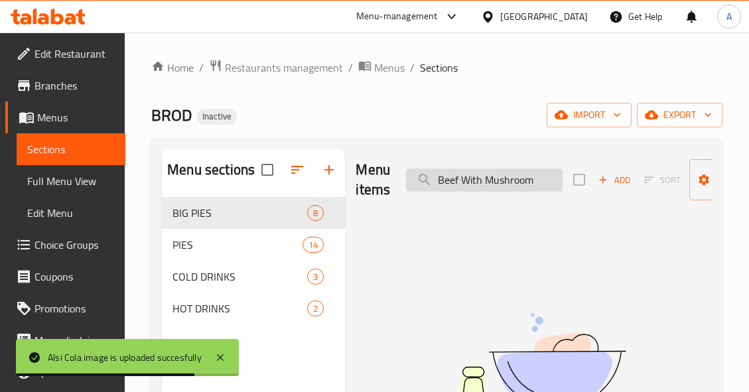
click at [475, 183] on input "Beef With Mushroom" at bounding box center [484, 180] width 157 height 23
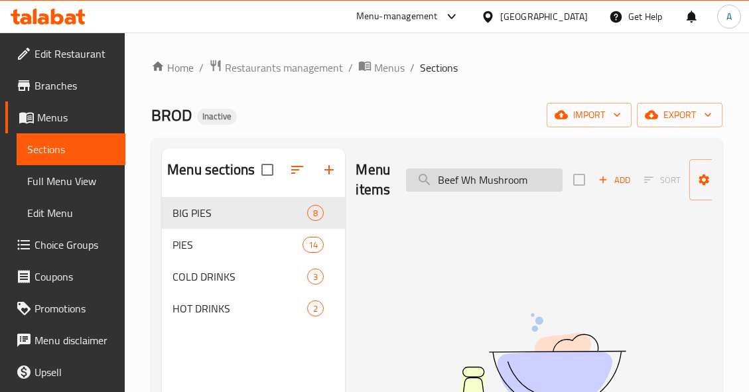
click at [473, 179] on input "Beef Wh Mushroom" at bounding box center [484, 180] width 157 height 23
click at [499, 183] on input "Beef Mushroom" at bounding box center [484, 180] width 157 height 23
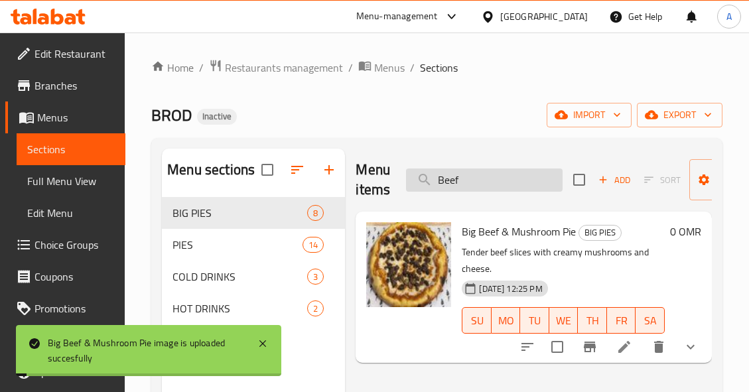
click at [489, 180] on input "Beef" at bounding box center [484, 180] width 157 height 23
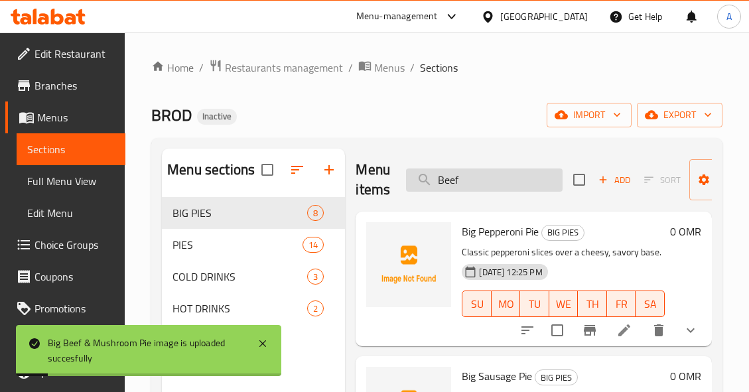
click at [489, 180] on input "Beef" at bounding box center [484, 180] width 157 height 23
paste input "lack Tea"
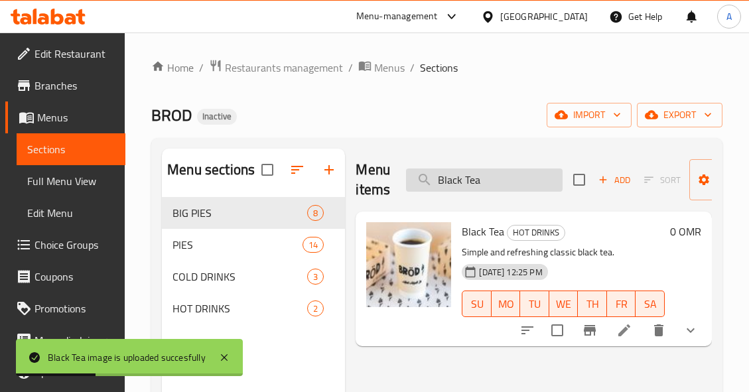
click at [486, 186] on input "Black Tea" at bounding box center [484, 180] width 157 height 23
paste input "Cheese & Honey"
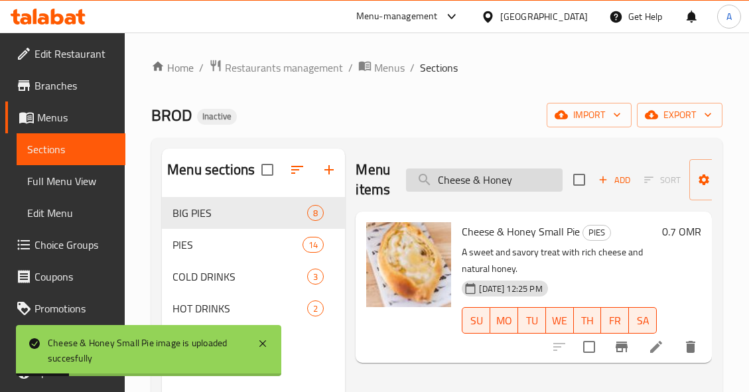
click at [507, 185] on input "Cheese & Honey" at bounding box center [484, 180] width 157 height 23
paste input "Oman Chips"
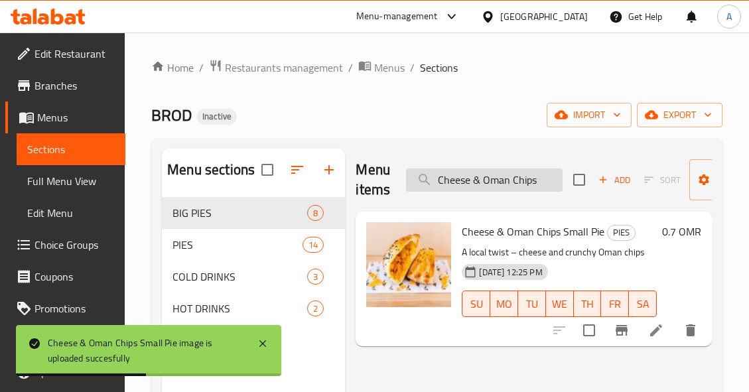
click at [465, 181] on input "Cheese & Oman Chips" at bounding box center [484, 180] width 157 height 23
paste input "cheese Pie"
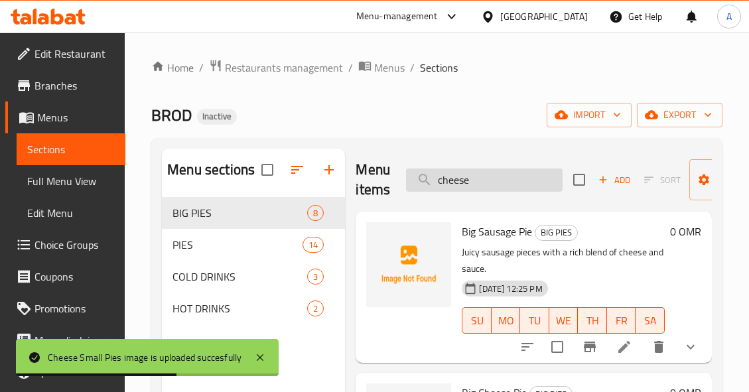
click at [512, 183] on input "cheese" at bounding box center [484, 180] width 157 height 23
paste input "Chocolate"
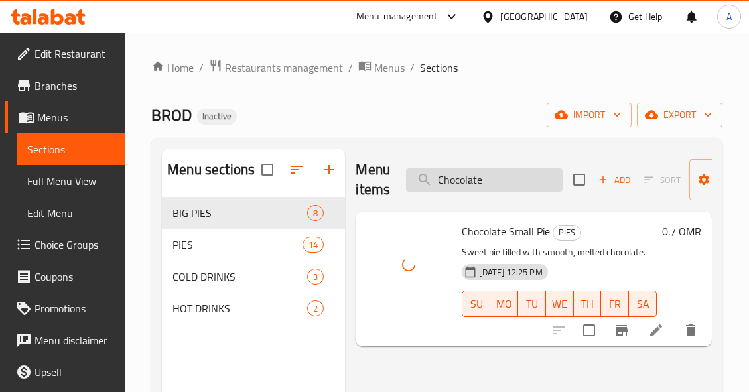
click at [505, 183] on input "Chocolate" at bounding box center [484, 180] width 157 height 23
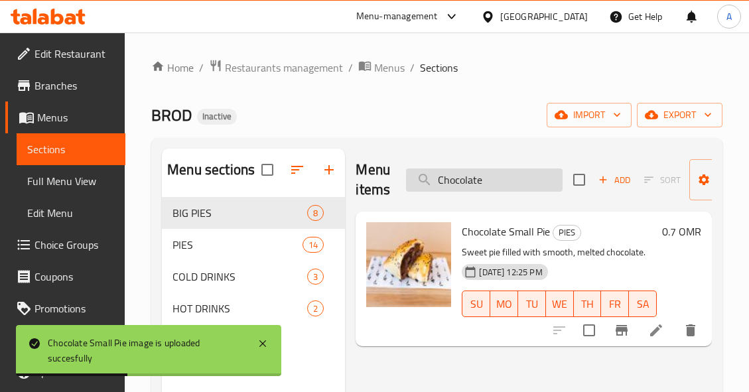
paste input "Fajita Chicken"
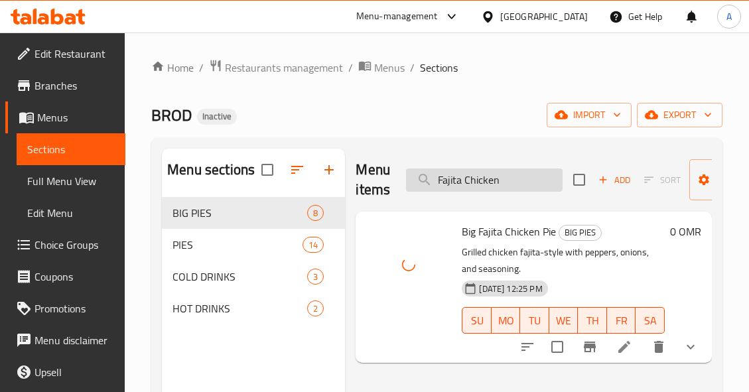
click at [552, 175] on input "Fajita Chicken" at bounding box center [484, 180] width 157 height 23
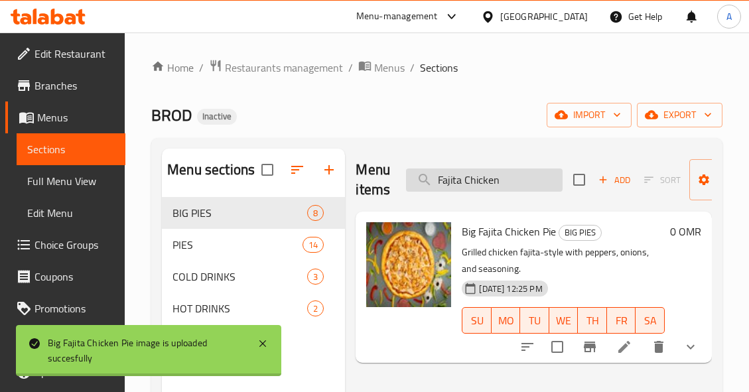
click at [552, 175] on input "Fajita Chicken" at bounding box center [484, 180] width 157 height 23
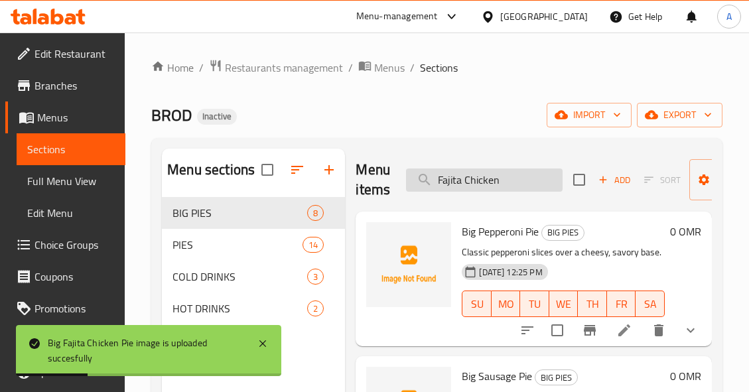
paste input "eta"
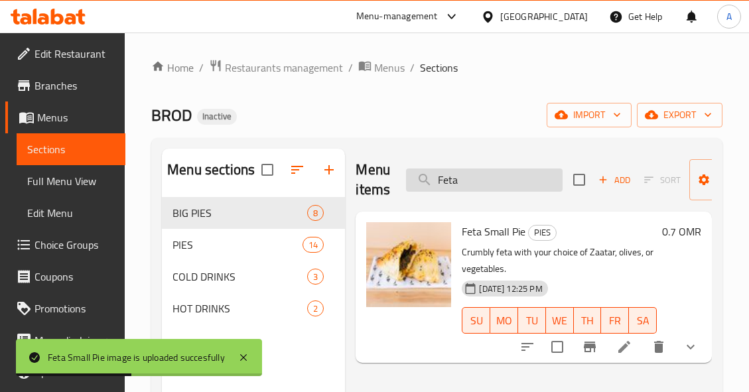
click at [485, 187] on input "Feta" at bounding box center [484, 180] width 157 height 23
paste input "Karak Te"
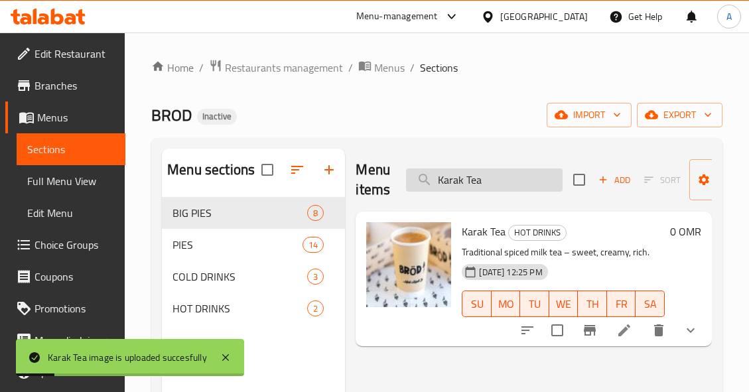
click at [537, 171] on input "Karak Tea" at bounding box center [484, 180] width 157 height 23
paste input "Labneh"
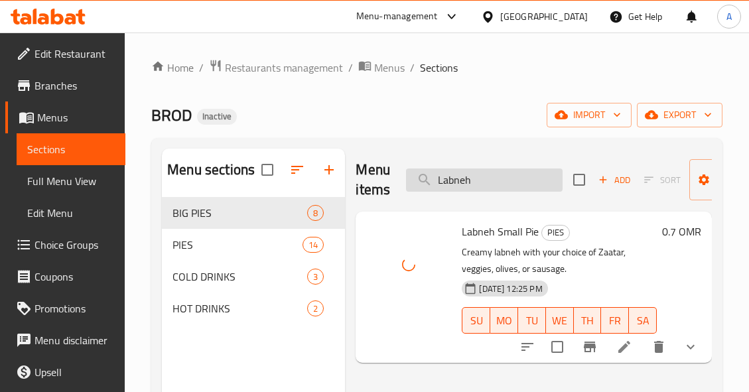
click at [552, 174] on input "Labneh" at bounding box center [484, 180] width 157 height 23
paste input "Margherita"
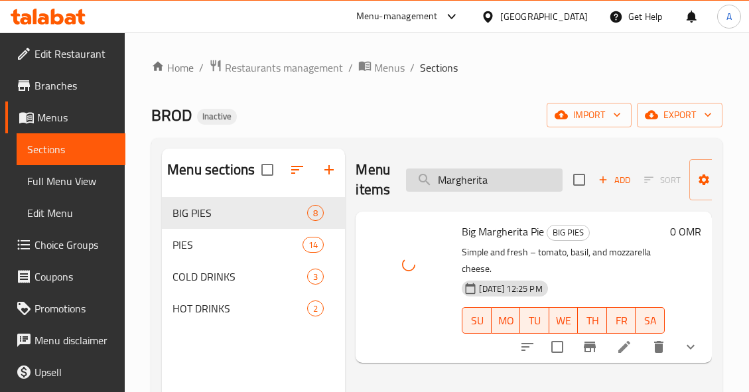
click at [489, 181] on input "Margherita" at bounding box center [484, 180] width 157 height 23
paste input "eat"
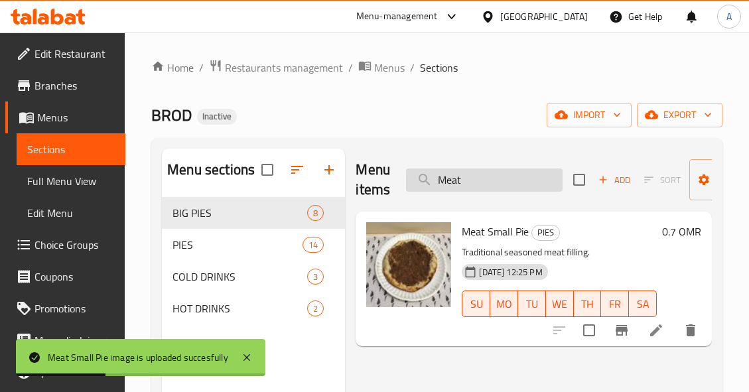
click at [553, 182] on input "Meat" at bounding box center [484, 180] width 157 height 23
paste input "xicano"
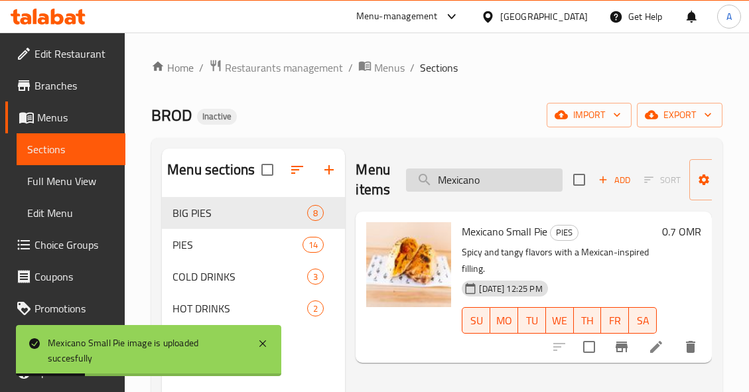
click at [546, 183] on input "Mexicano" at bounding box center [484, 180] width 157 height 23
paste input "ix Cheese"
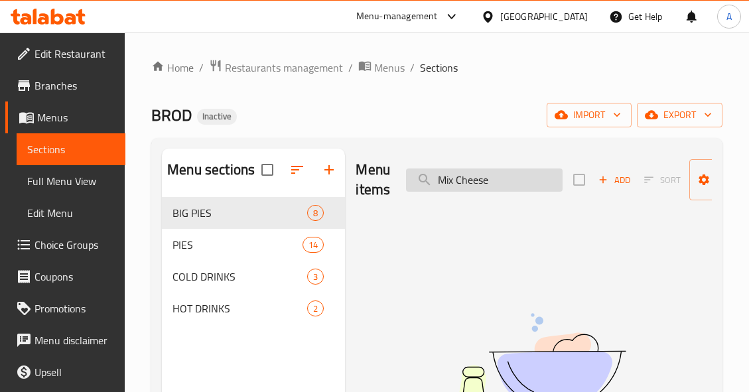
click at [542, 179] on input "Mix Cheese" at bounding box center [484, 180] width 157 height 23
drag, startPoint x: 457, startPoint y: 179, endPoint x: 382, endPoint y: 189, distance: 76.3
click at [382, 189] on div "Menu items Mix Cheese Add Sort Manage items" at bounding box center [534, 180] width 356 height 63
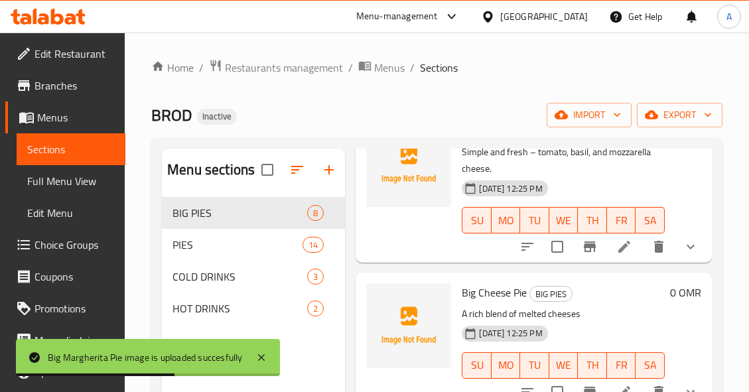
scroll to position [797, 0]
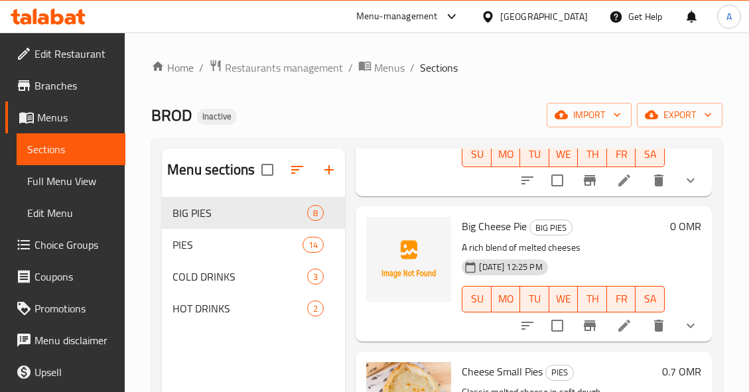
type input "Cheese"
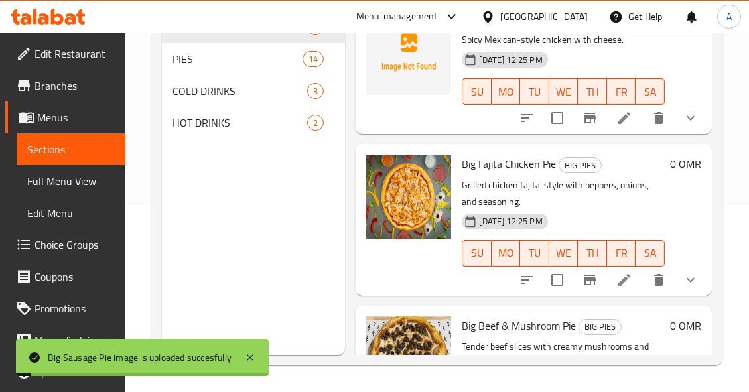
scroll to position [200, 0]
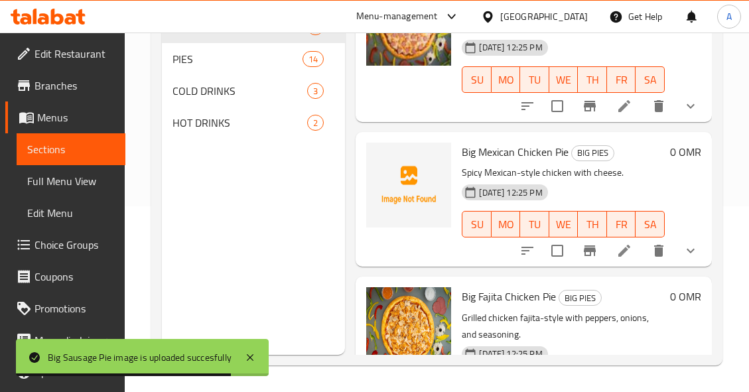
click at [550, 162] on span "Big Mexican Chicken Pie" at bounding box center [515, 152] width 107 height 20
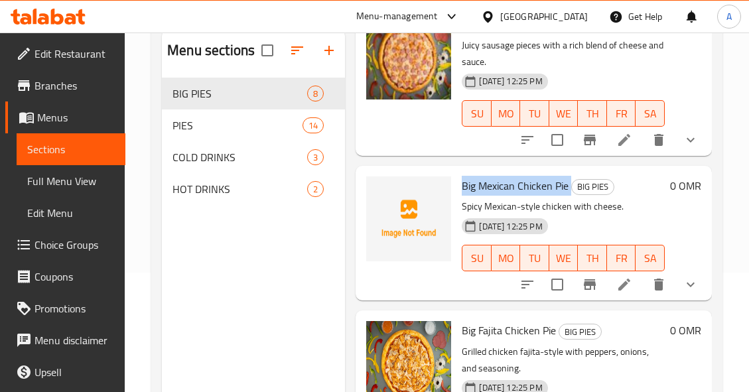
scroll to position [266, 0]
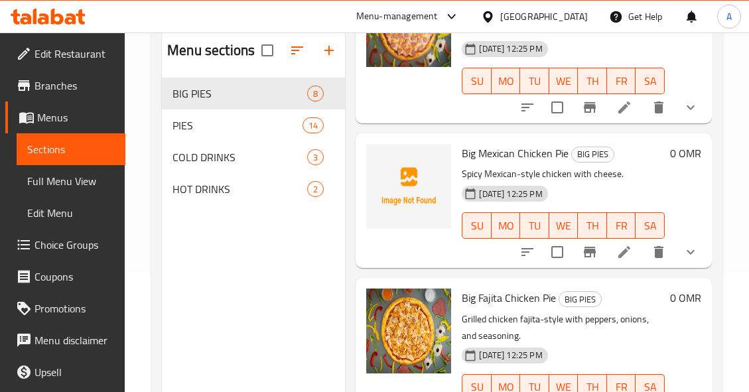
click at [465, 252] on div "11-09-2025 12:25 PM SU MO TU WE TH FR SA" at bounding box center [564, 217] width 214 height 72
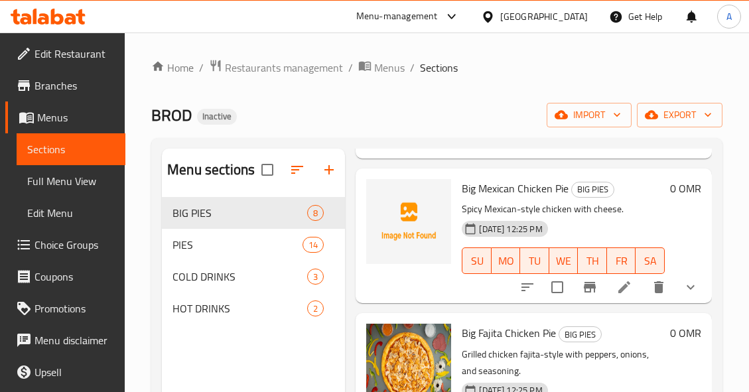
scroll to position [332, 0]
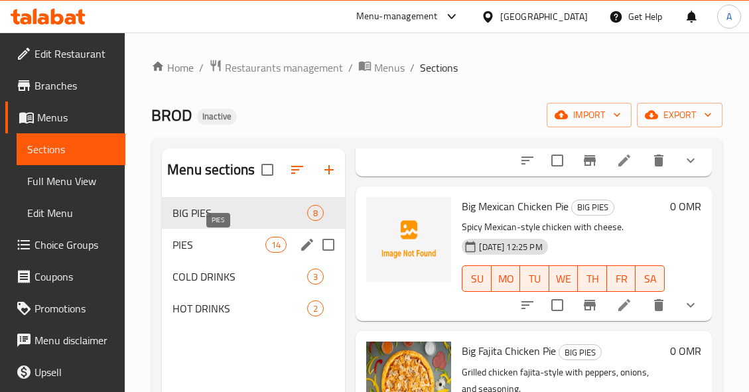
click at [251, 248] on span "PIES" at bounding box center [219, 245] width 93 height 16
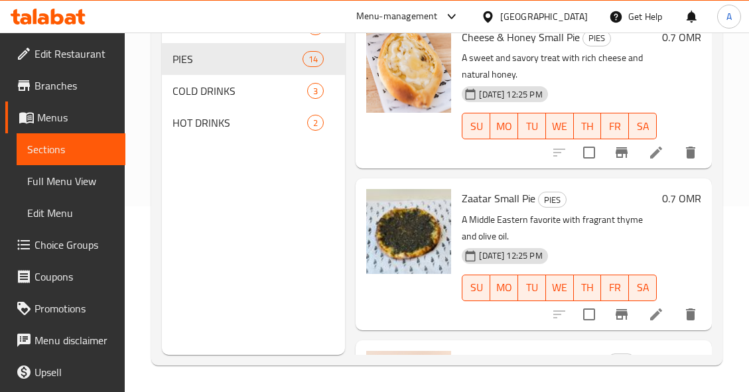
scroll to position [340, 0]
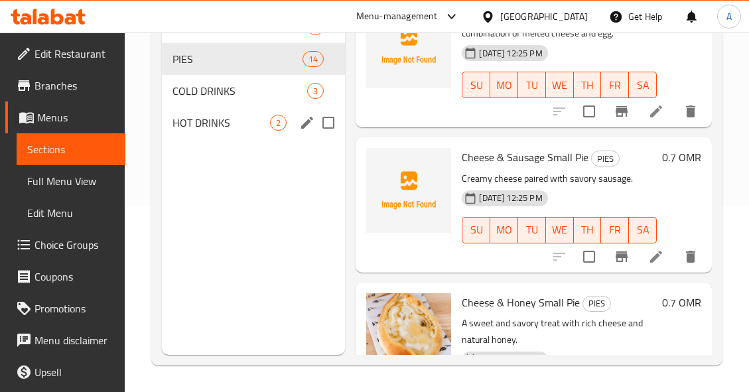
click at [246, 110] on div "HOT DRINKS 2" at bounding box center [253, 123] width 183 height 32
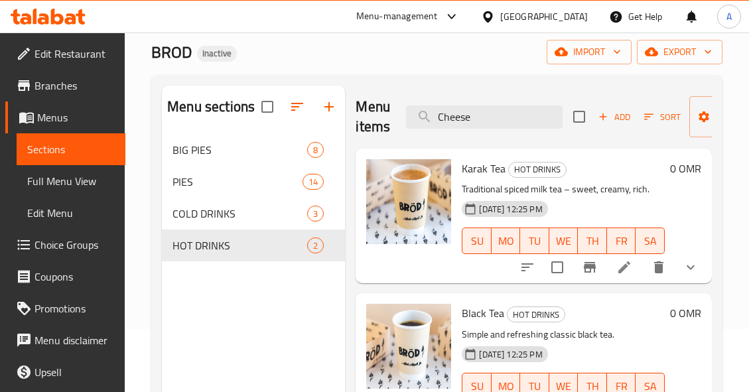
scroll to position [53, 0]
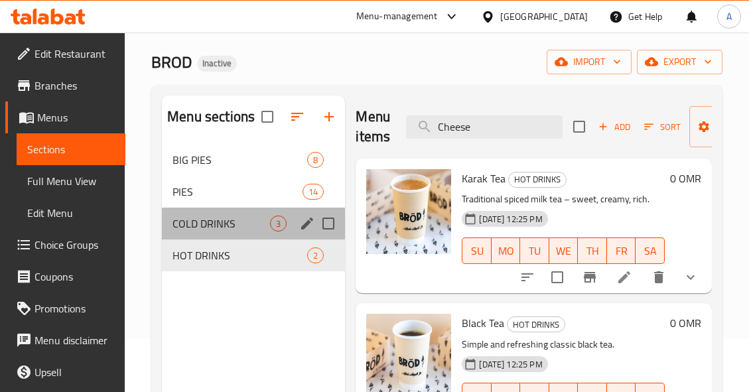
click at [223, 232] on div "COLD DRINKS 3" at bounding box center [253, 224] width 183 height 32
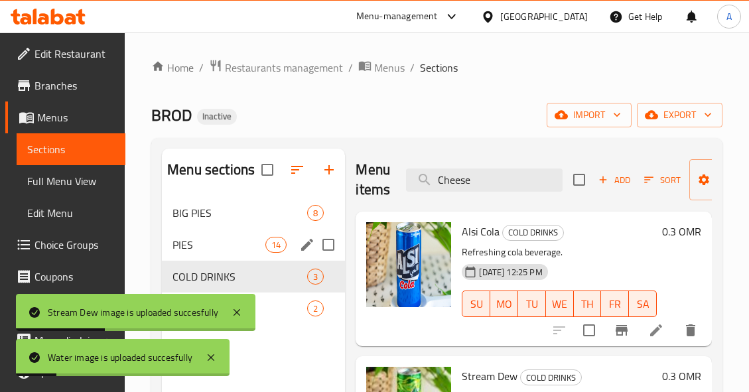
click at [264, 239] on span "PIES" at bounding box center [219, 245] width 93 height 16
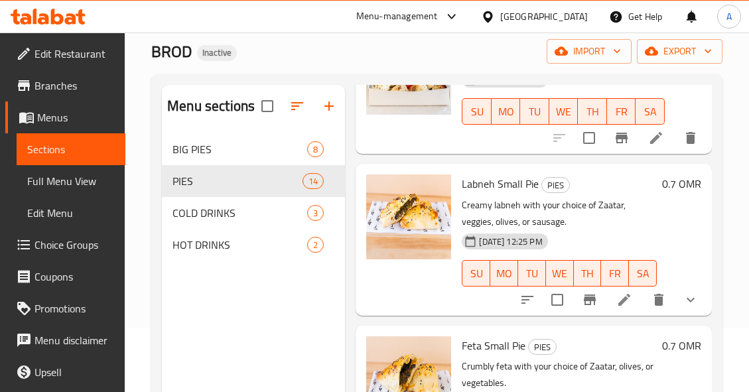
scroll to position [53, 0]
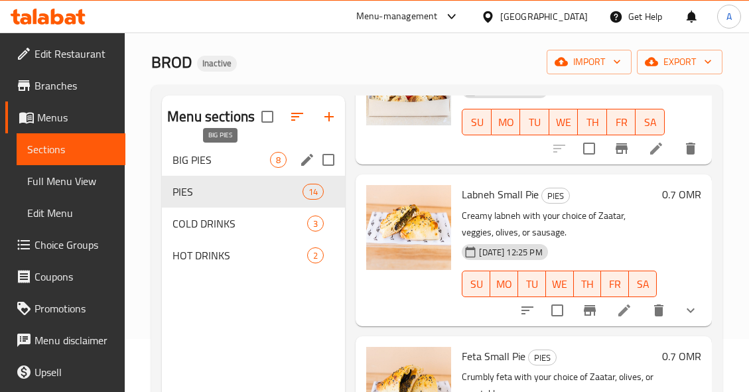
click at [237, 161] on span "BIG PIES" at bounding box center [222, 160] width 98 height 16
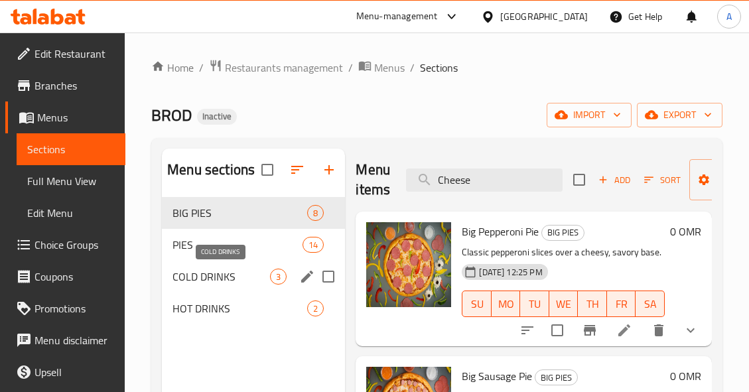
click at [254, 277] on span "COLD DRINKS" at bounding box center [222, 277] width 98 height 16
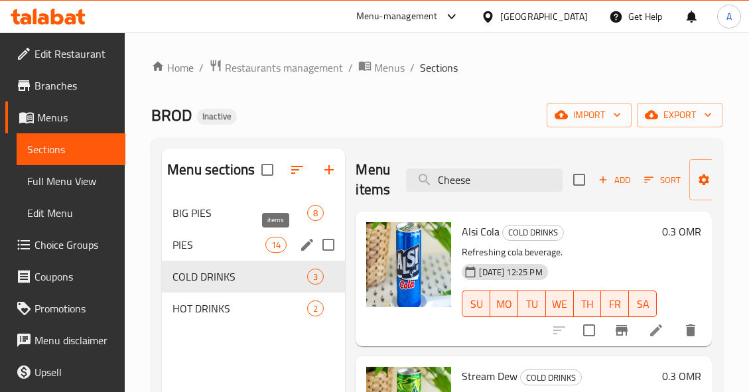
click at [272, 246] on span "14" at bounding box center [276, 245] width 20 height 13
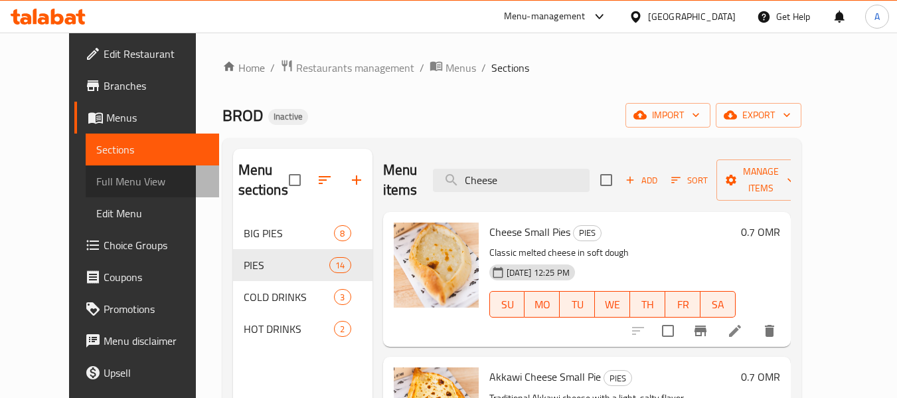
click at [96, 180] on span "Full Menu View" at bounding box center [152, 181] width 112 height 16
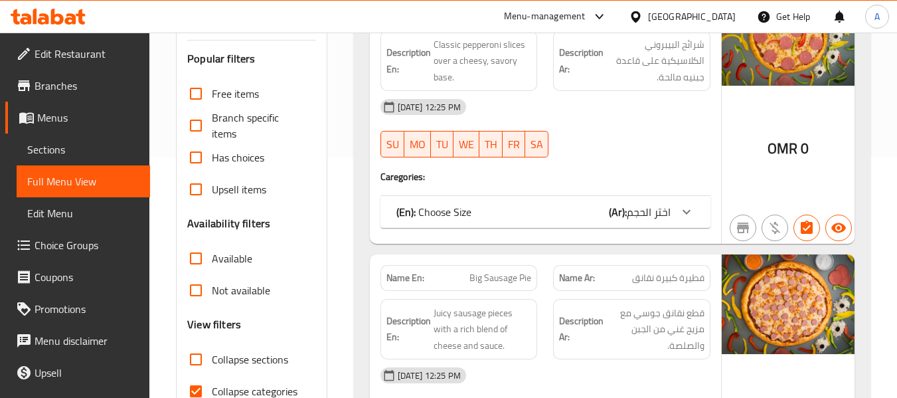
scroll to position [332, 0]
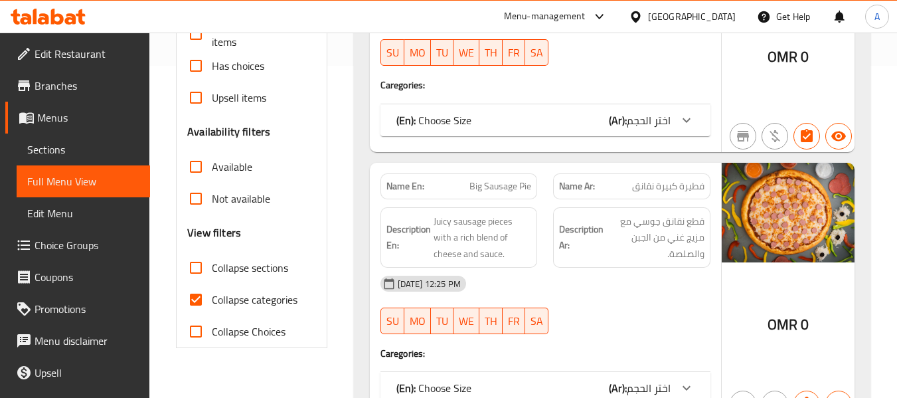
click at [199, 301] on input "Collapse categories" at bounding box center [196, 299] width 32 height 32
checkbox input "false"
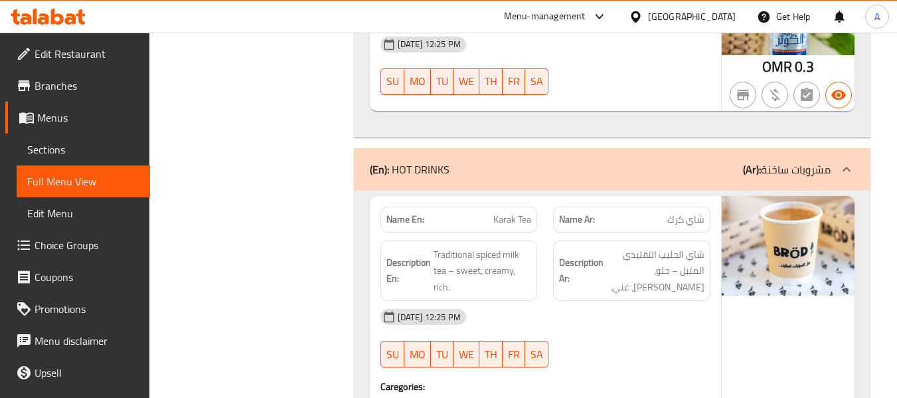
scroll to position [7428, 0]
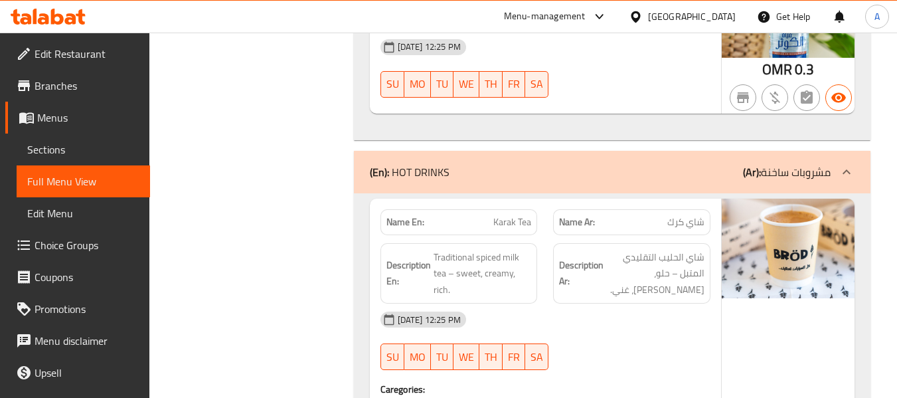
click at [102, 56] on span "Edit Restaurant" at bounding box center [87, 54] width 105 height 16
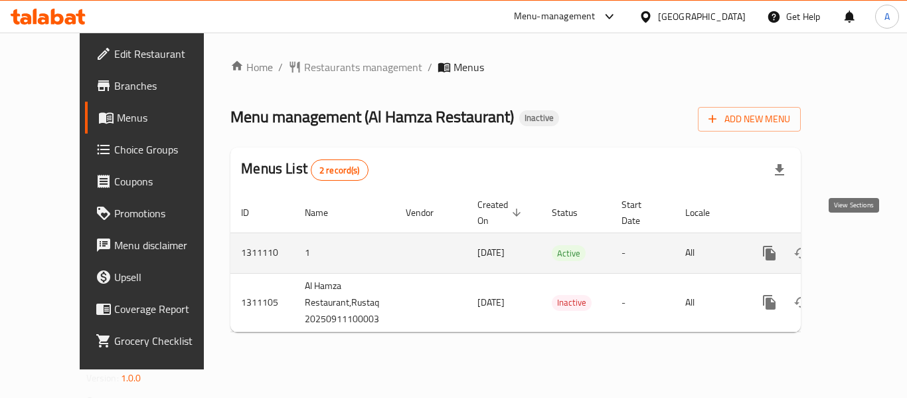
click at [860, 245] on icon "enhanced table" at bounding box center [865, 253] width 16 height 16
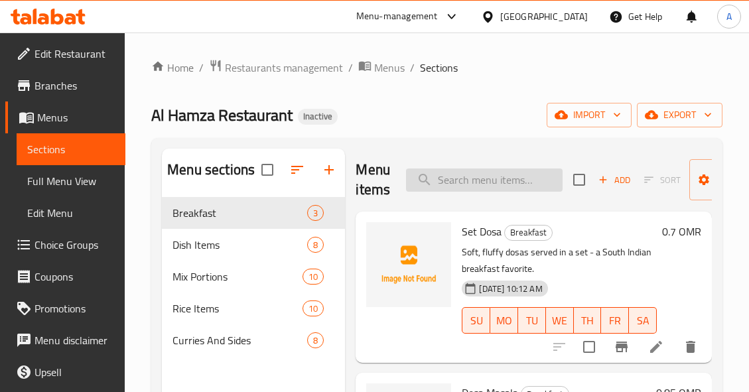
click at [430, 176] on input "search" at bounding box center [484, 180] width 157 height 23
paste input "Biriyani Fish (Sahwa)"
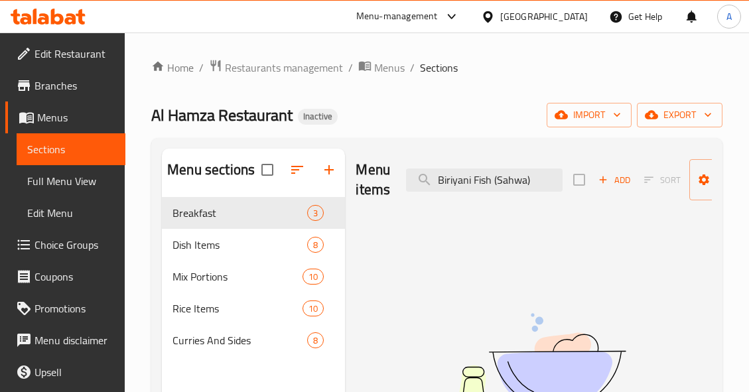
click at [510, 163] on div "Menu items Biriyani Fish (Sahwa) Add Sort Manage items" at bounding box center [534, 180] width 356 height 63
click at [514, 177] on input "Biriyani Fish (Sahwa)" at bounding box center [484, 180] width 157 height 23
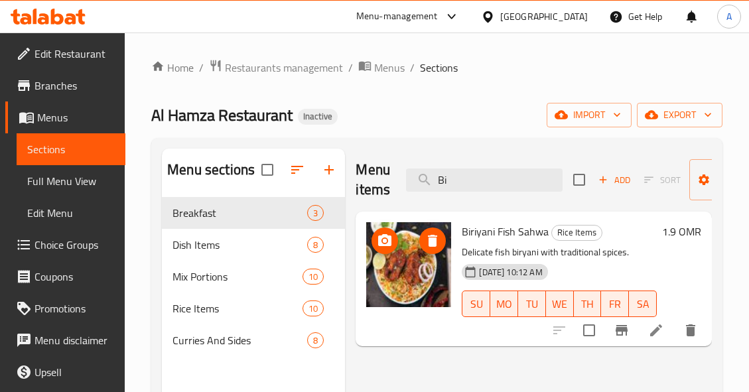
type input "B"
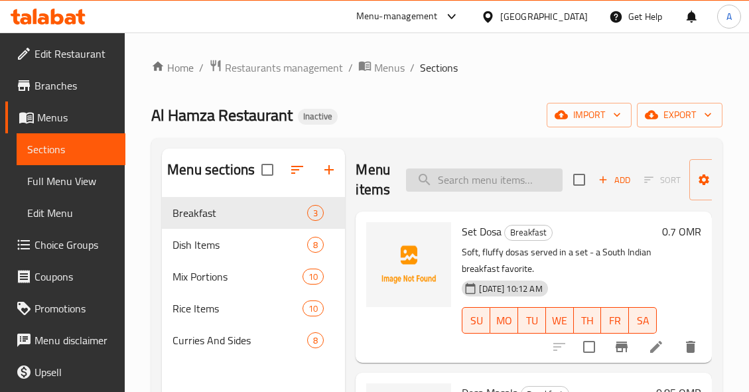
click at [507, 182] on input "search" at bounding box center [484, 180] width 157 height 23
paste input "Dinku"
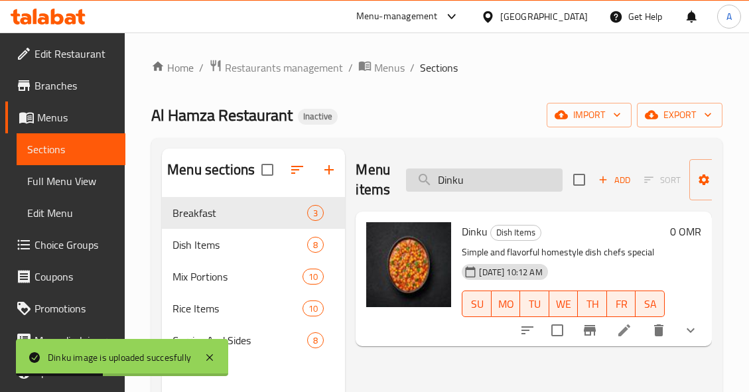
click at [534, 172] on input "Dinku" at bounding box center [484, 180] width 157 height 23
paste input "Laham Hummus"
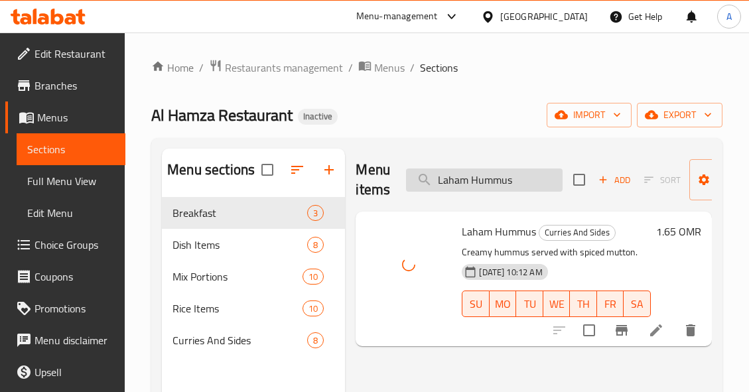
click at [540, 185] on input "Laham Hummus" at bounding box center [484, 180] width 157 height 23
paste input "Biriyani Chicken"
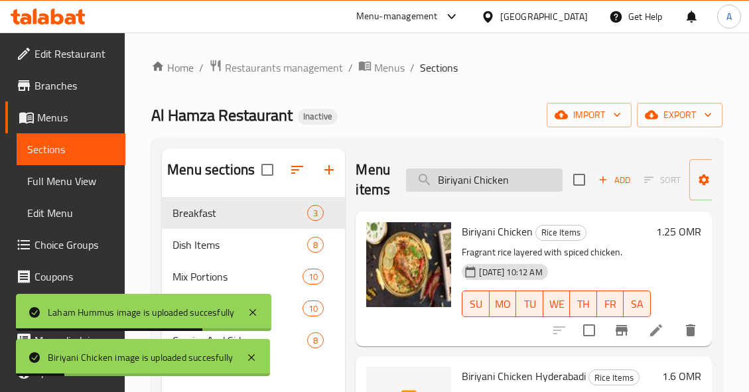
click at [530, 172] on input "Biriyani Chicken" at bounding box center [484, 180] width 157 height 23
paste input "Laham"
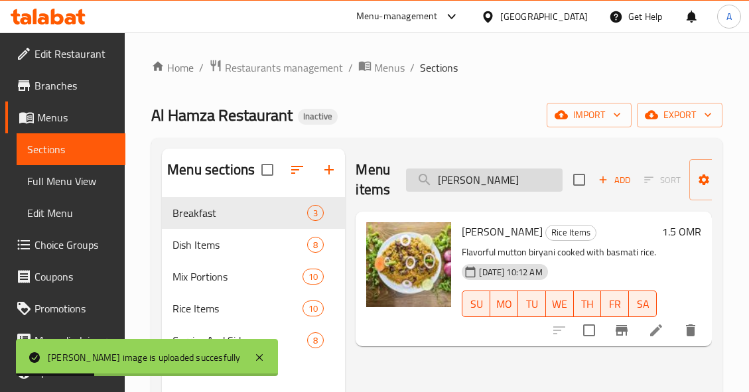
click at [522, 181] on input "[PERSON_NAME]" at bounding box center [484, 180] width 157 height 23
paste input "Dosa Masala"
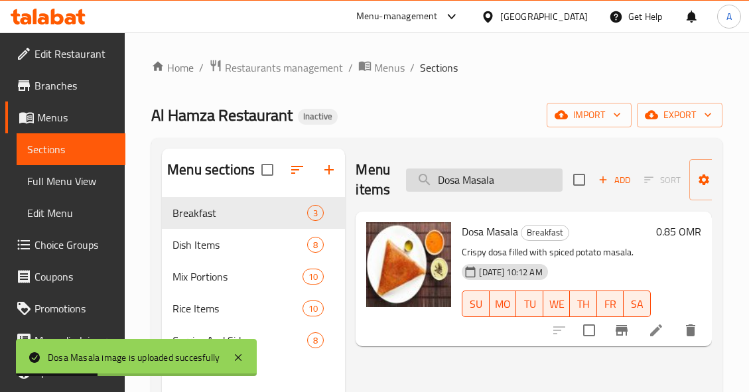
click at [514, 171] on input "Dosa Masala" at bounding box center [484, 180] width 157 height 23
paste input "Hindi Sabji"
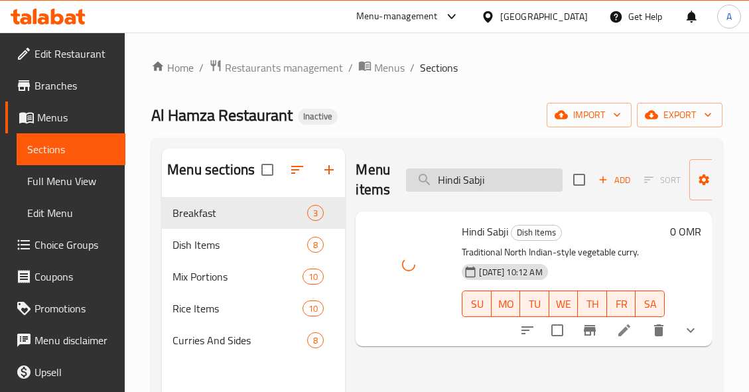
click at [531, 183] on input "Hindi Sabji" at bounding box center [484, 180] width 157 height 23
click at [523, 179] on input "Hindi Sabji" at bounding box center [484, 180] width 157 height 23
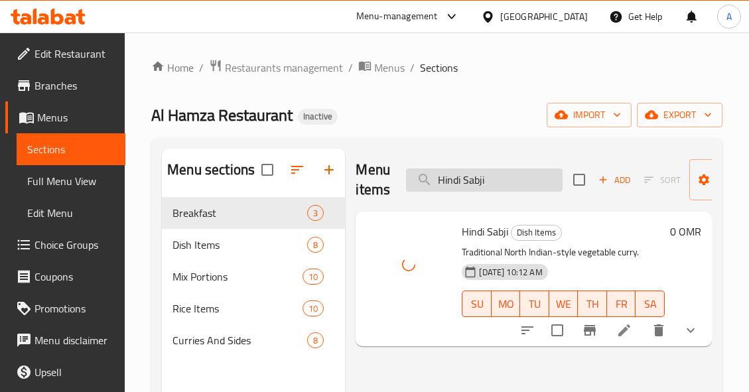
click at [523, 179] on input "Hindi Sabji" at bounding box center [484, 180] width 157 height 23
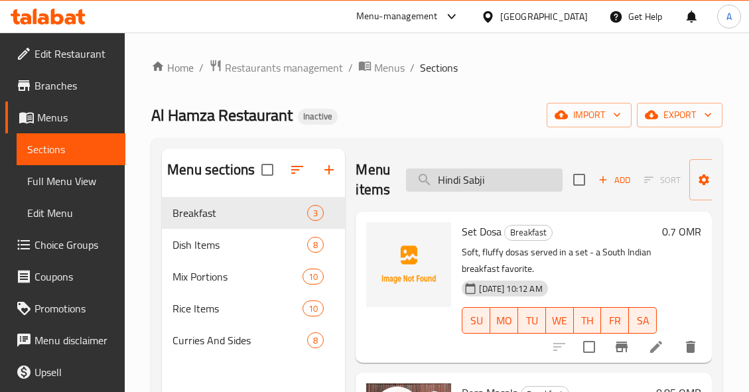
click at [525, 177] on input "Hindi Sabji" at bounding box center [484, 180] width 157 height 23
paste input "Keema Dal"
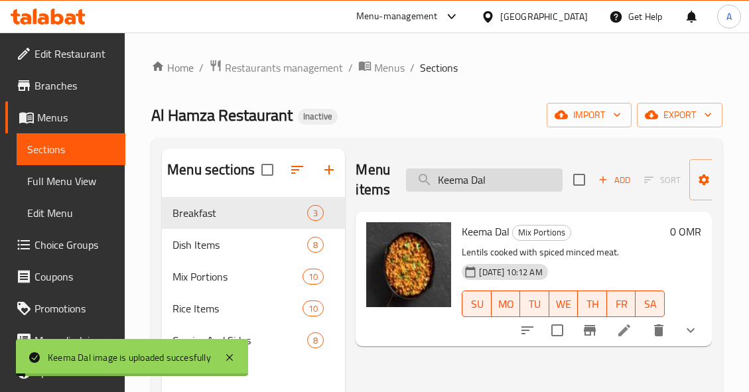
click at [545, 173] on input "Keema Dal" at bounding box center [484, 180] width 157 height 23
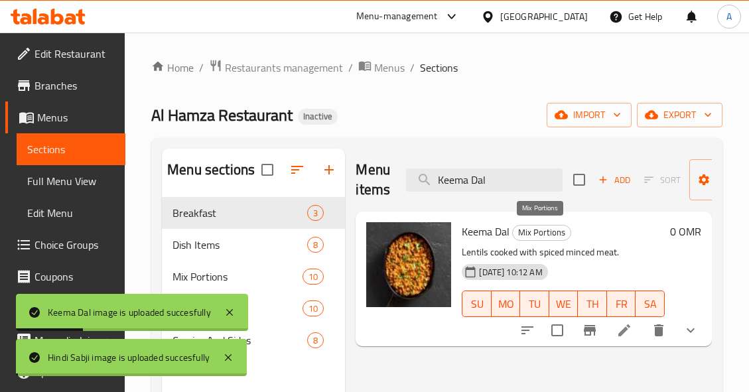
paste input "hodra Keema"
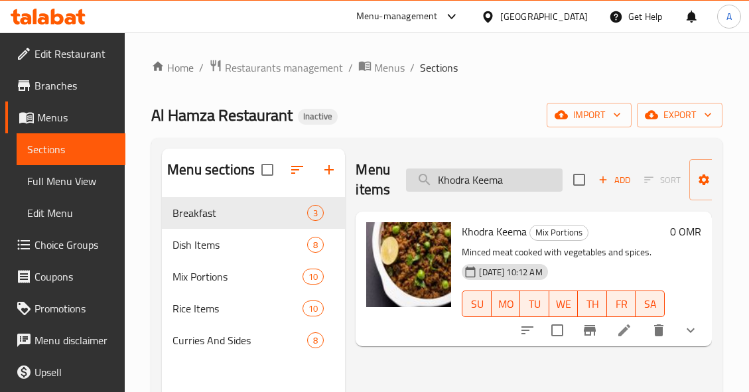
click at [534, 183] on input "Khodra Keema" at bounding box center [484, 180] width 157 height 23
paste input "usoosi Chicken Hummus"
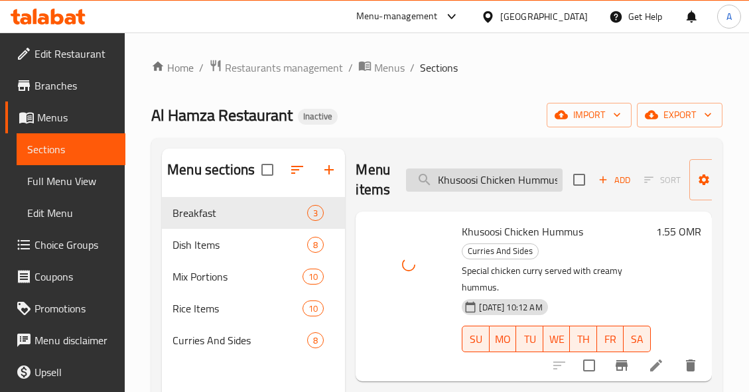
click at [538, 183] on input "Khusoosi Chicken Hummus" at bounding box center [484, 180] width 157 height 23
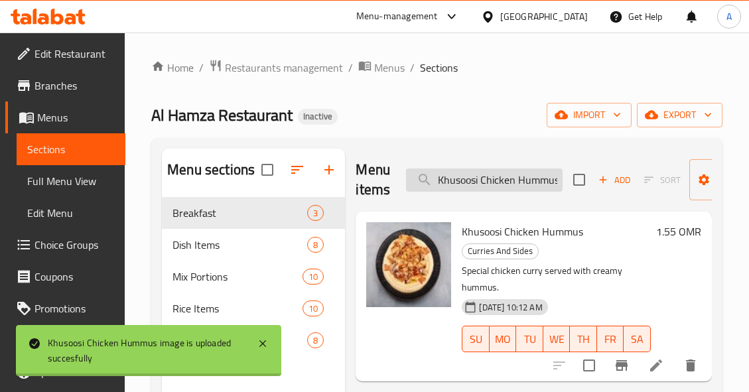
click at [538, 183] on input "Khusoosi Chicken Hummus" at bounding box center [484, 180] width 157 height 23
paste input "Majboos Chicken"
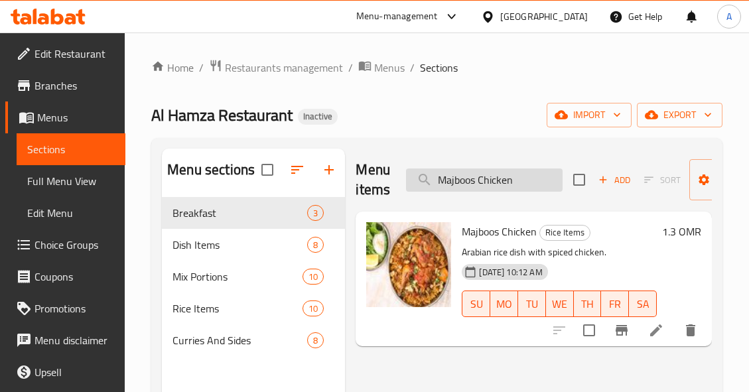
click at [530, 181] on input "Majboos Chicken" at bounding box center [484, 180] width 157 height 23
paste input "Laham"
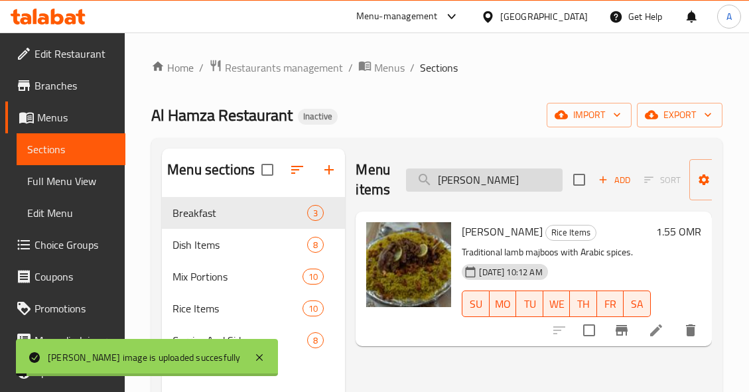
click at [556, 185] on input "[PERSON_NAME]" at bounding box center [484, 180] width 157 height 23
click at [558, 187] on input "[PERSON_NAME]" at bounding box center [484, 180] width 157 height 23
paste input "Masala Egg"
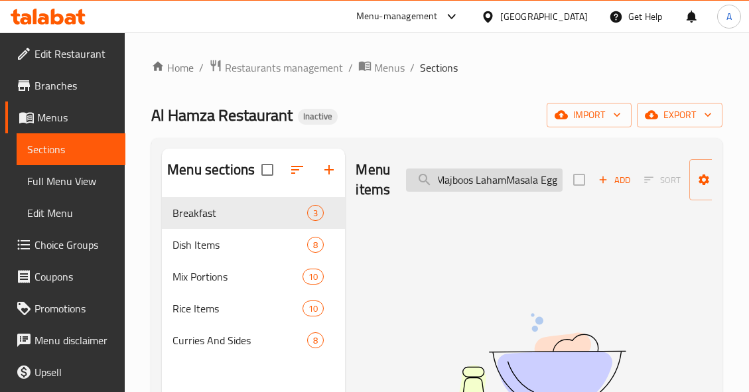
click at [549, 185] on input "Majboos LahamMasala Egg" at bounding box center [484, 180] width 157 height 23
click at [551, 185] on input "Majboos LahamMasala Egg" at bounding box center [484, 180] width 157 height 23
click at [552, 185] on input "Majboos LahamMasala Egg" at bounding box center [484, 180] width 157 height 23
click at [555, 181] on input "Majboos LahamMasala Egg" at bounding box center [484, 180] width 157 height 23
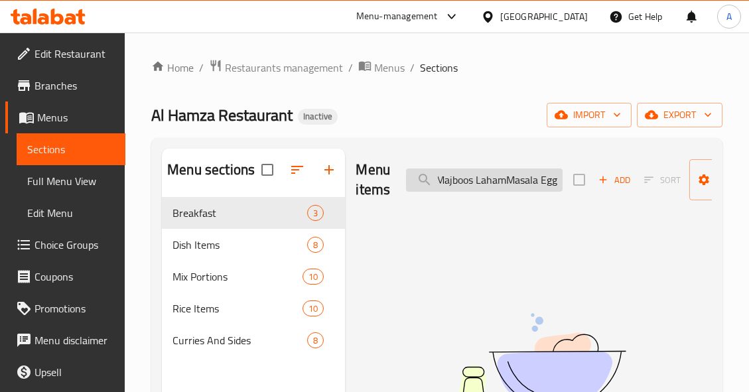
click at [555, 181] on input "Majboos LahamMasala Egg" at bounding box center [484, 180] width 157 height 23
paste input "search"
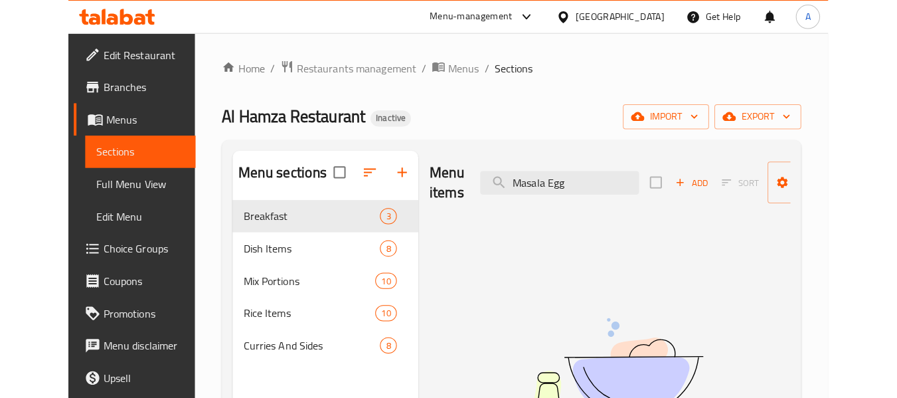
scroll to position [0, 0]
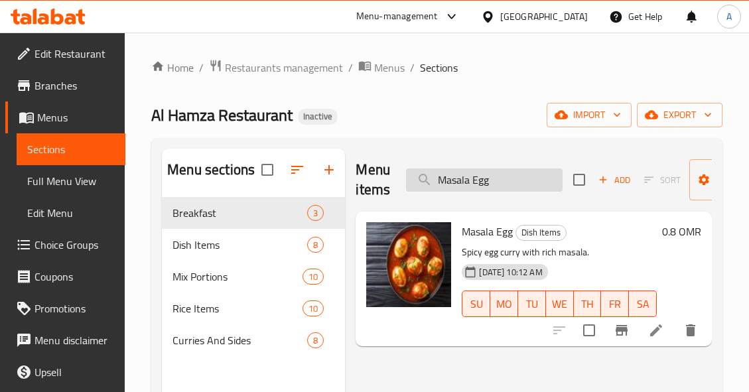
click at [538, 185] on input "Masala Egg" at bounding box center [484, 180] width 157 height 23
click at [548, 206] on div "Menu items Masala Egg Add Sort Manage items" at bounding box center [534, 180] width 356 height 63
click at [552, 187] on input "Masala Egg" at bounding box center [484, 180] width 157 height 23
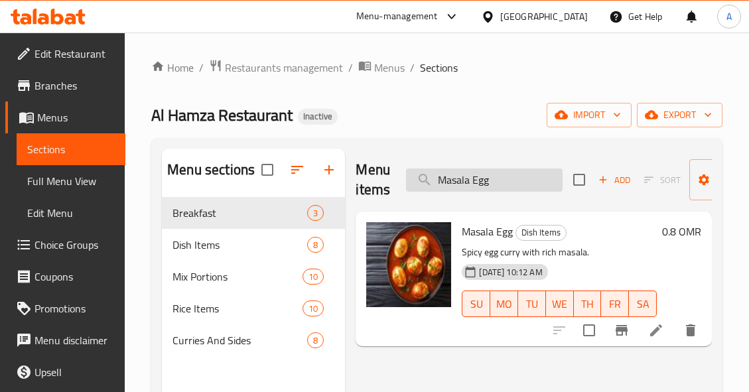
paste input "Omelette"
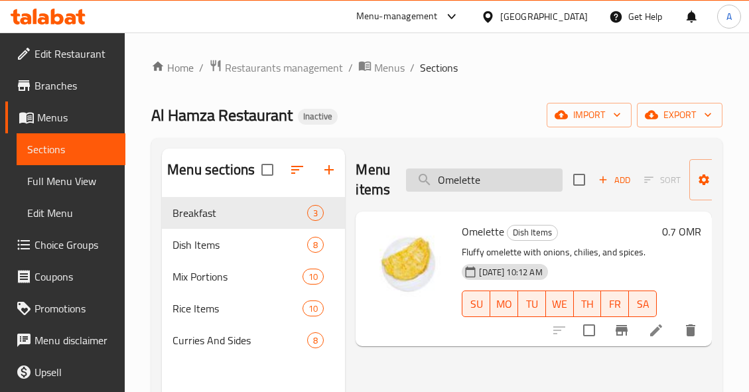
click at [504, 187] on input "Omelette" at bounding box center [484, 180] width 157 height 23
paste input "Sabji Dal"
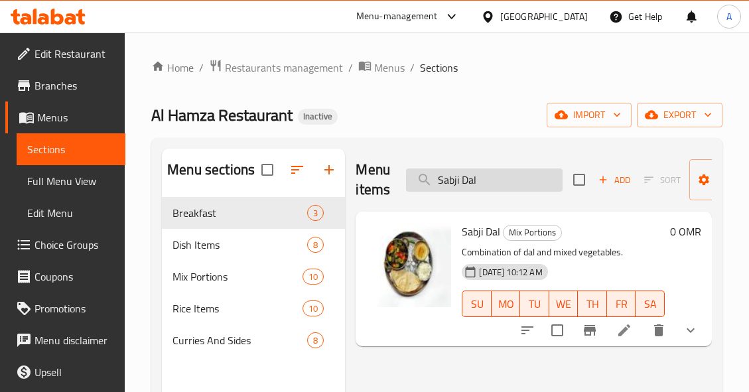
click at [481, 180] on input "Sabji Dal" at bounding box center [484, 180] width 157 height 23
paste input "Keema"
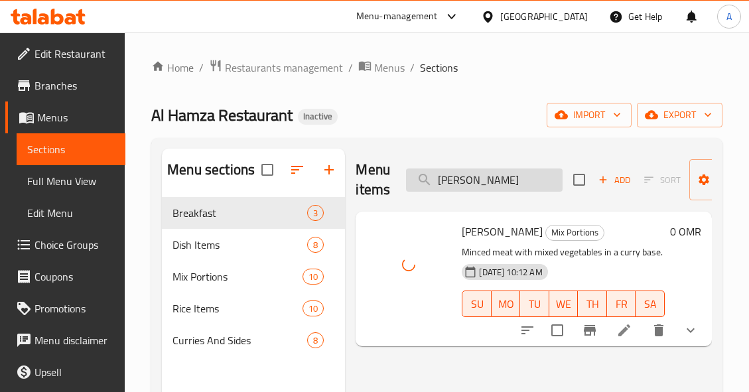
click at [532, 181] on input "[PERSON_NAME]" at bounding box center [484, 180] width 157 height 23
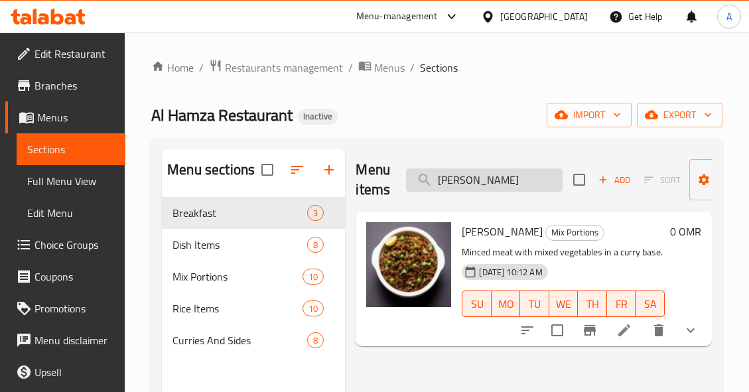
click at [516, 179] on input "[PERSON_NAME]" at bounding box center [484, 180] width 157 height 23
paste input "luna Chicken"
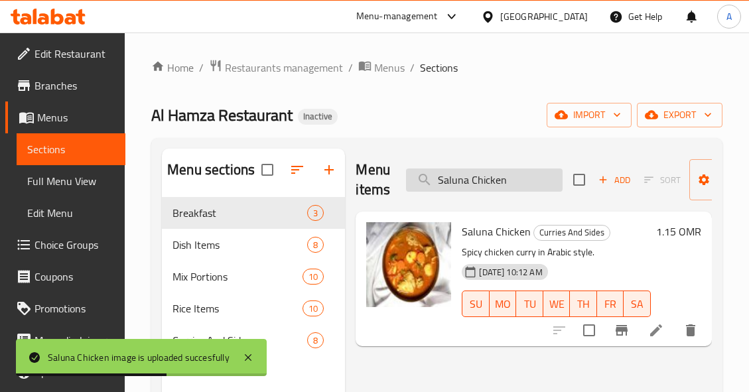
click at [549, 184] on input "Saluna Chicken" at bounding box center [484, 180] width 157 height 23
paste input "et Poori"
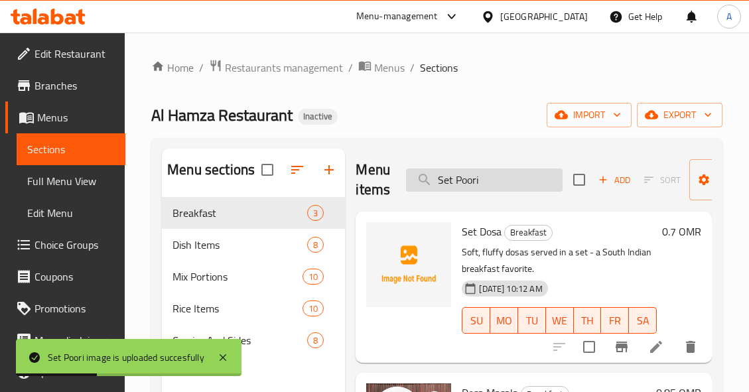
click at [536, 186] on input "Set Poori" at bounding box center [484, 180] width 157 height 23
paste input "Tomato Egg Keema"
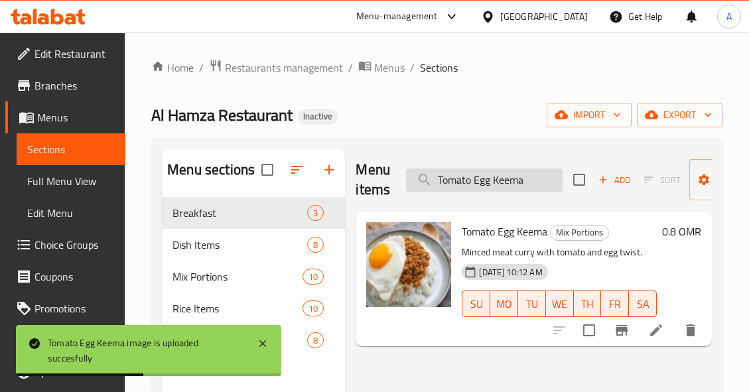
click at [545, 172] on input "Tomato Egg Keema" at bounding box center [484, 180] width 157 height 23
paste input "hodr"
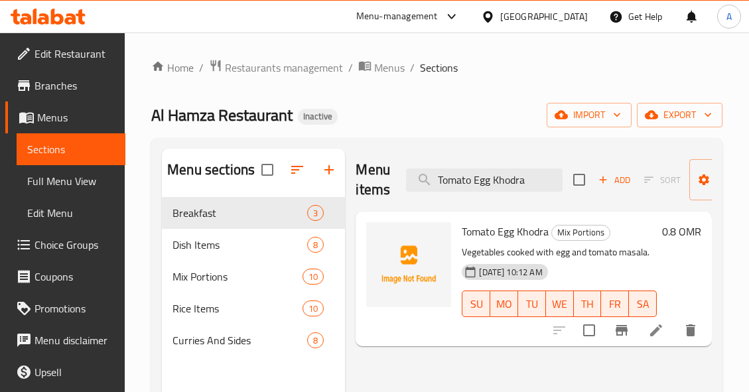
type input "Tomato Egg Khodra"
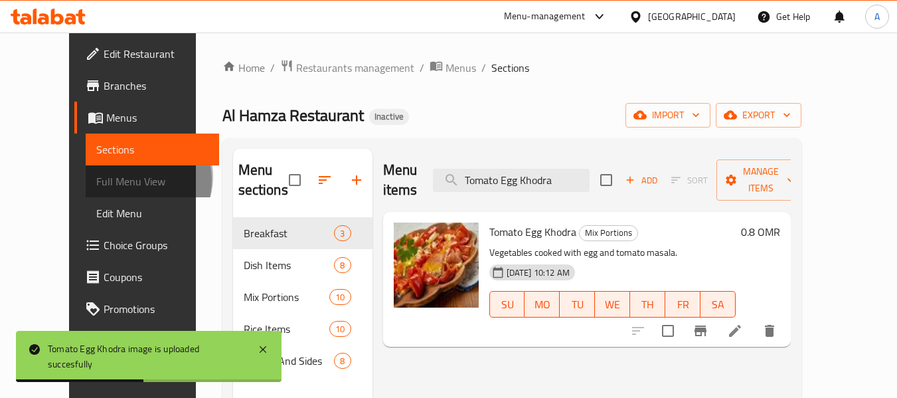
click at [96, 180] on span "Full Menu View" at bounding box center [152, 181] width 112 height 16
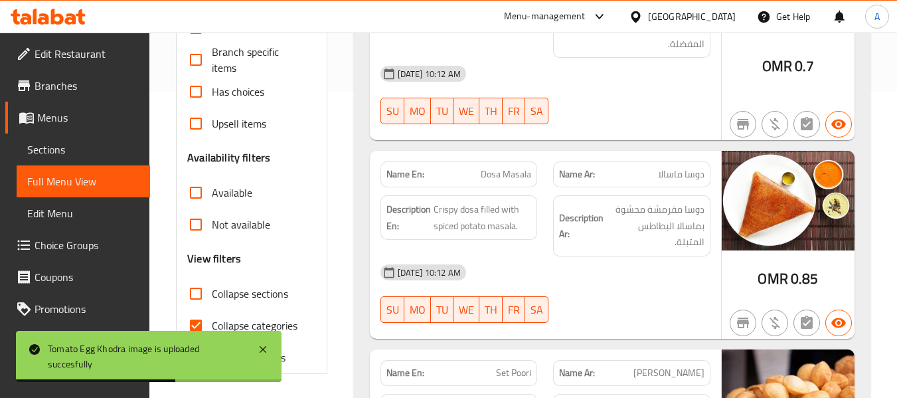
scroll to position [332, 0]
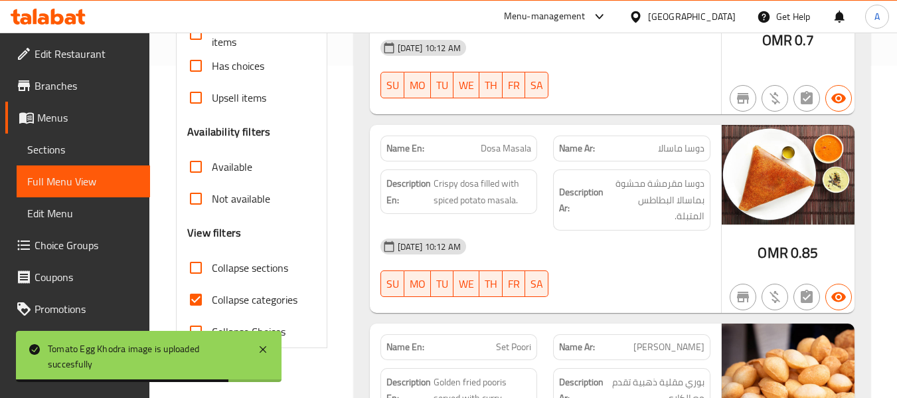
click at [203, 299] on input "Collapse categories" at bounding box center [196, 299] width 32 height 32
checkbox input "false"
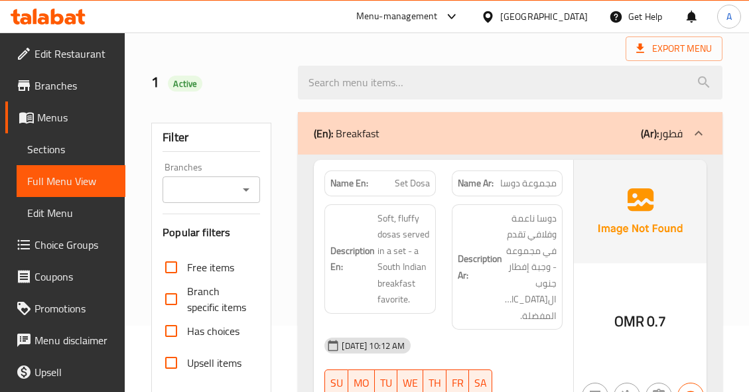
click at [412, 180] on span "Set Dosa" at bounding box center [412, 184] width 35 height 14
copy span "Set Dosa"
click at [494, 67] on div at bounding box center [510, 83] width 441 height 50
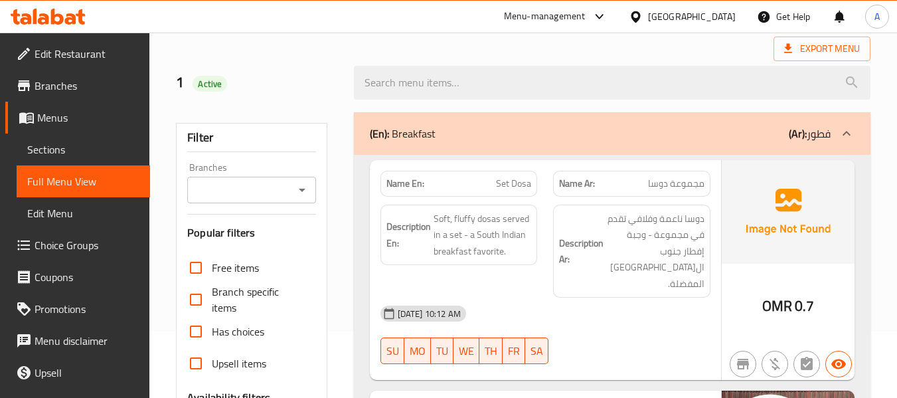
click at [53, 214] on span "Edit Menu" at bounding box center [83, 213] width 112 height 16
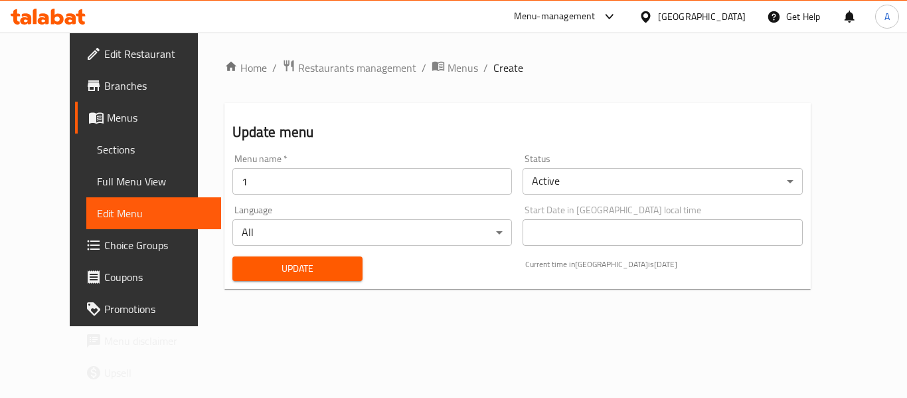
click at [97, 150] on span "Sections" at bounding box center [154, 149] width 114 height 16
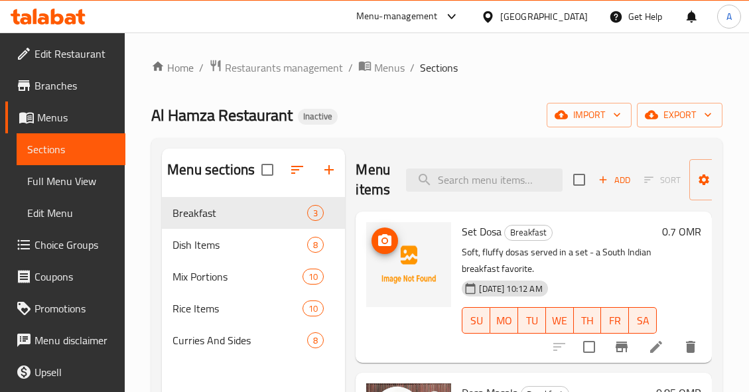
click at [417, 262] on img at bounding box center [408, 264] width 85 height 85
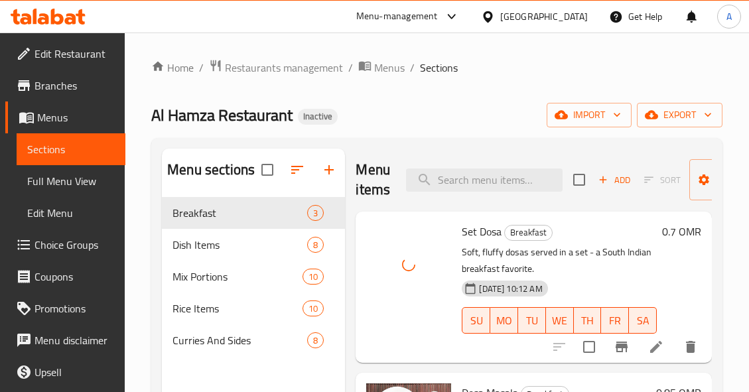
click at [475, 124] on div "Al Hamza Restaurant Inactive import export" at bounding box center [437, 115] width 572 height 25
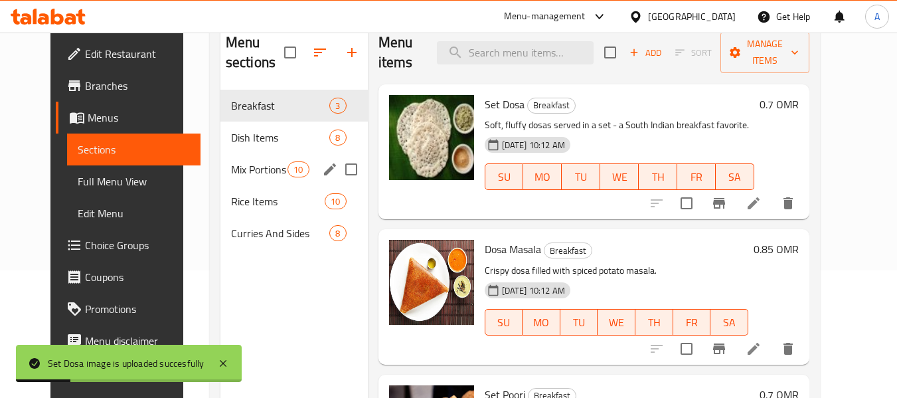
scroll to position [133, 0]
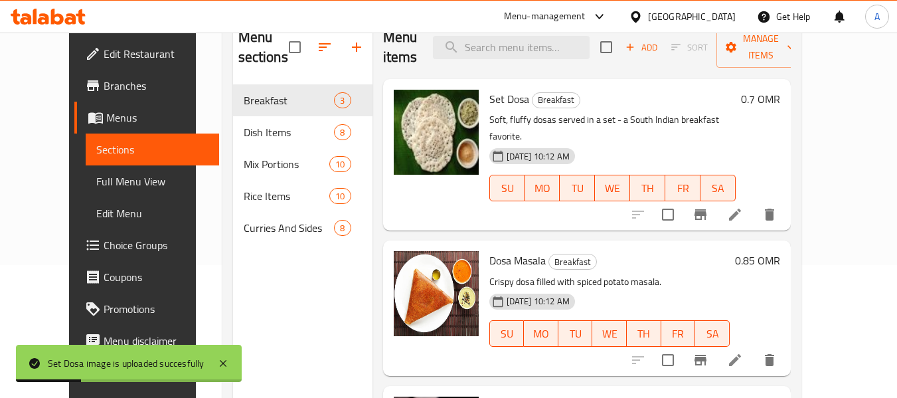
click at [96, 180] on span "Full Menu View" at bounding box center [152, 181] width 112 height 16
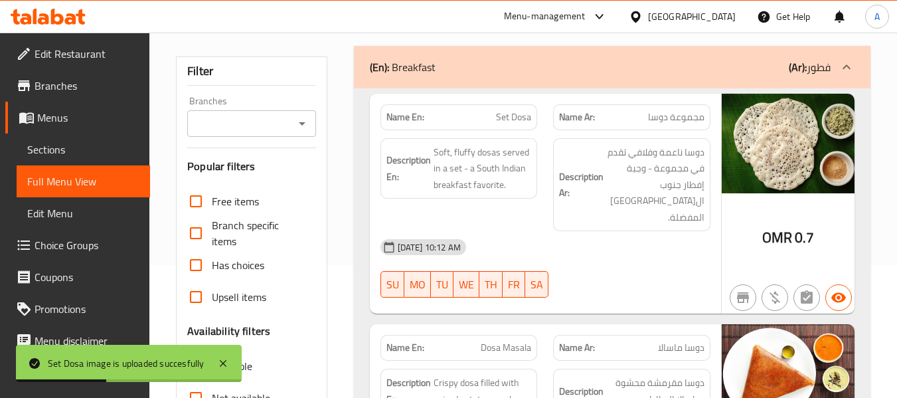
scroll to position [398, 0]
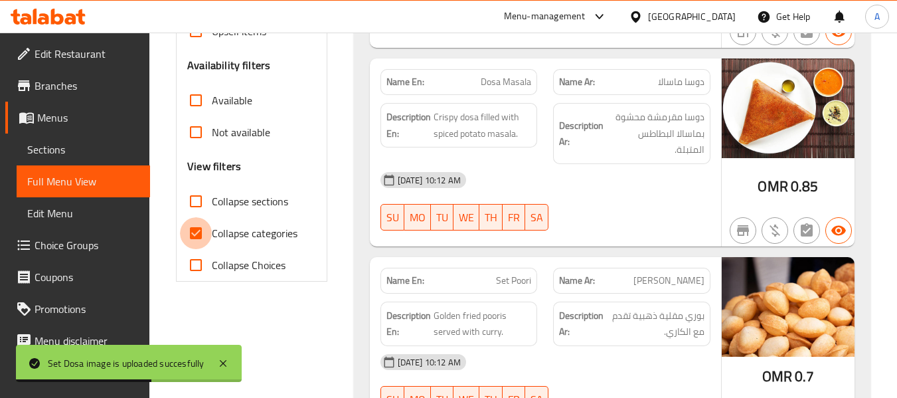
click at [202, 232] on input "Collapse categories" at bounding box center [196, 233] width 32 height 32
checkbox input "false"
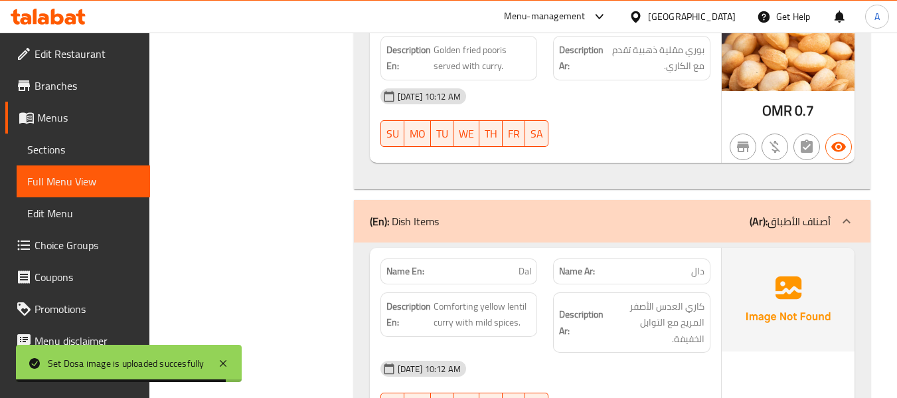
scroll to position [797, 0]
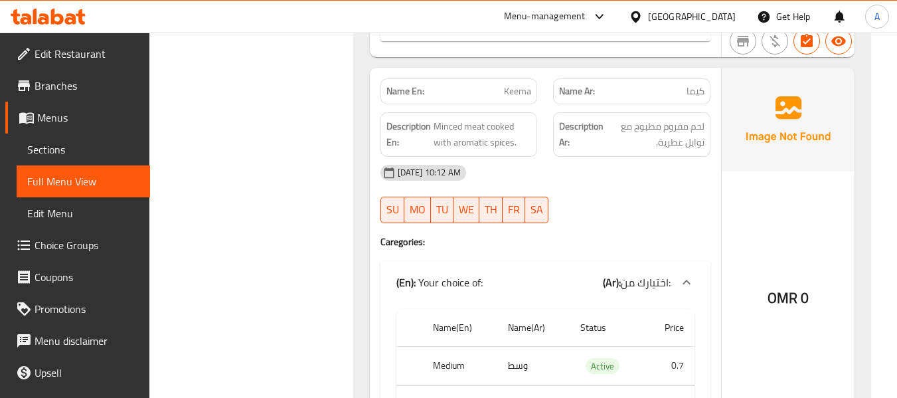
scroll to position [1261, 0]
click at [526, 84] on span "Keema" at bounding box center [517, 91] width 27 height 14
copy span "Keema"
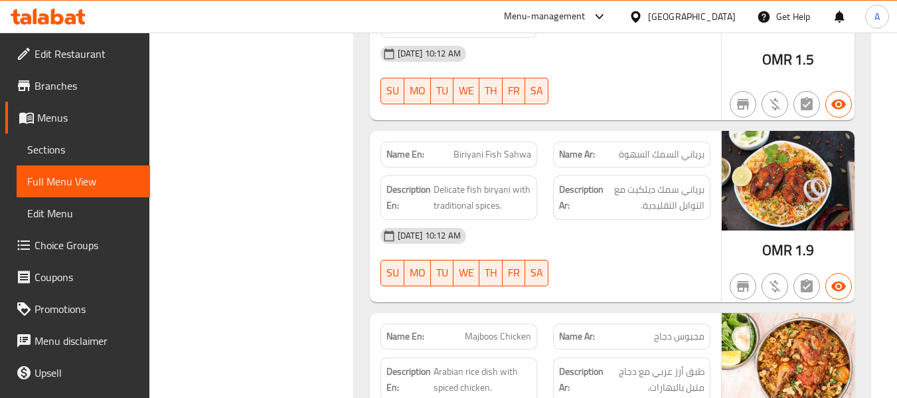
scroll to position [6699, 0]
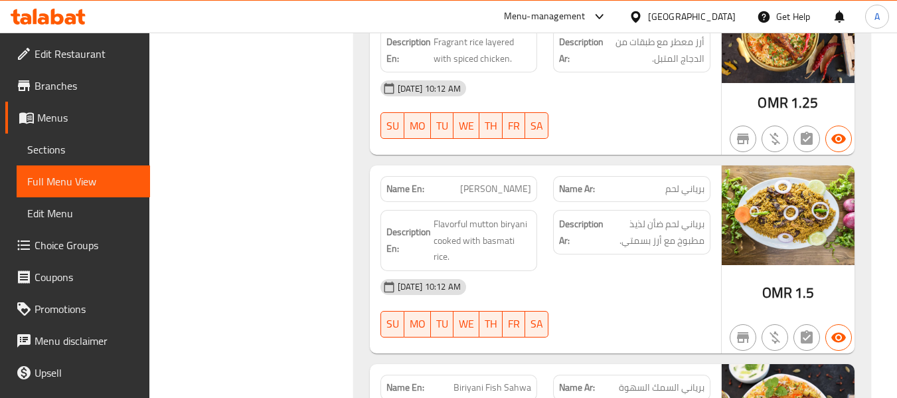
click at [67, 82] on span "Branches" at bounding box center [87, 86] width 105 height 16
